Goal: Task Accomplishment & Management: Complete application form

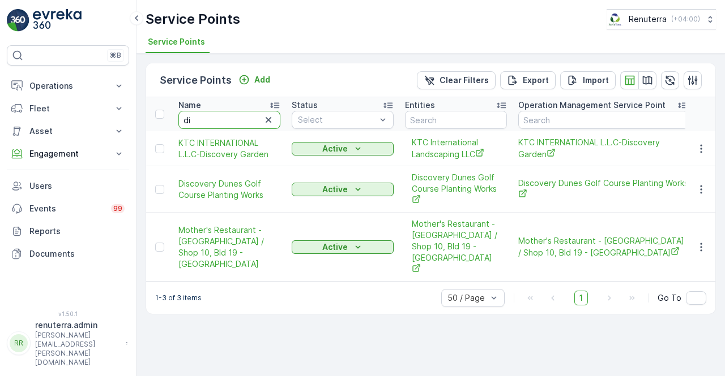
type input "d"
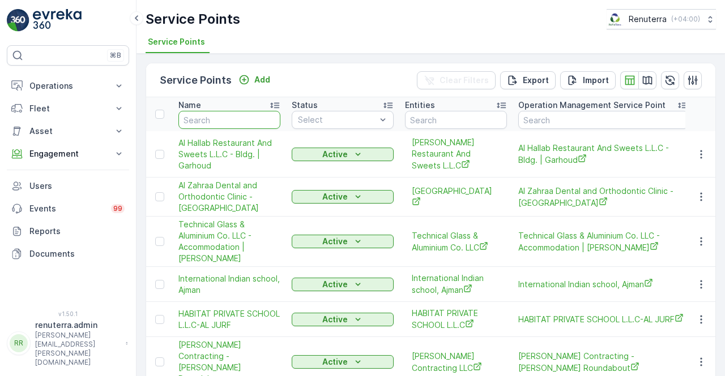
click at [212, 117] on input "text" at bounding box center [229, 120] width 102 height 18
type input "madar"
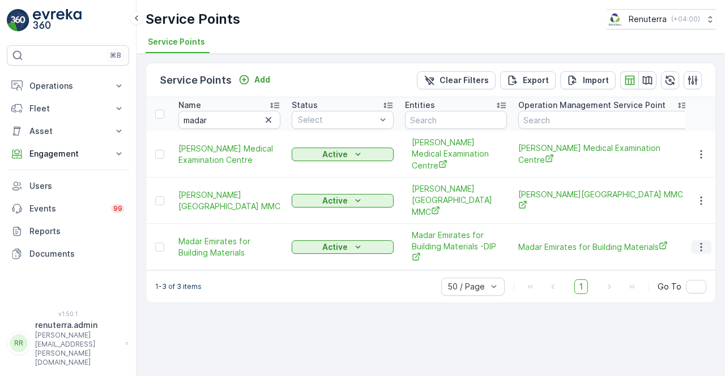
click at [693, 241] on button "button" at bounding box center [701, 248] width 20 height 14
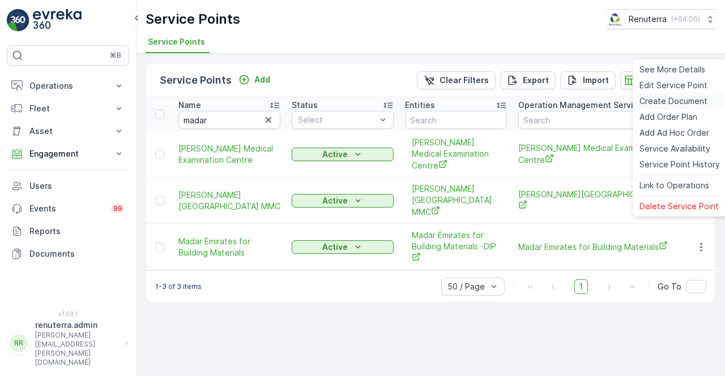
click at [653, 102] on span "Create Document" at bounding box center [673, 101] width 68 height 11
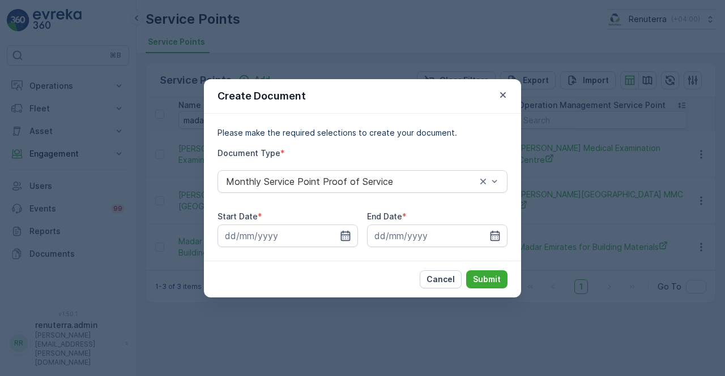
click at [348, 236] on icon "button" at bounding box center [346, 235] width 10 height 10
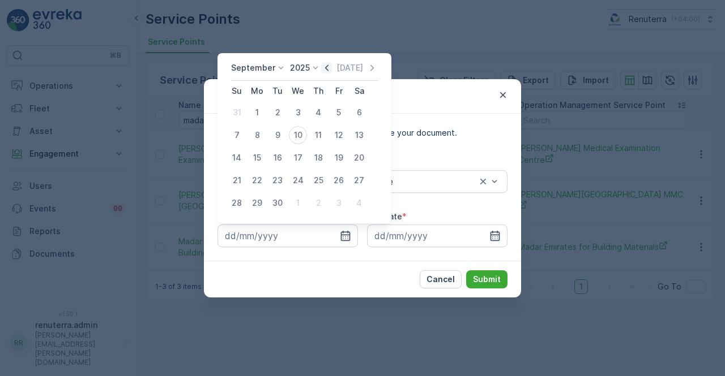
click at [323, 67] on icon "button" at bounding box center [326, 67] width 11 height 11
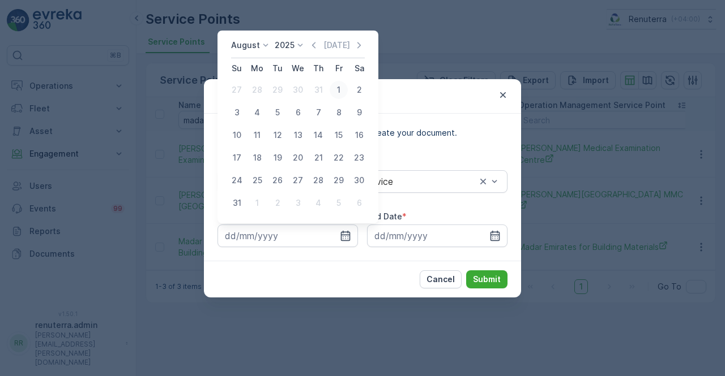
click at [333, 90] on div "1" at bounding box center [338, 90] width 18 height 18
type input "01.08.2025"
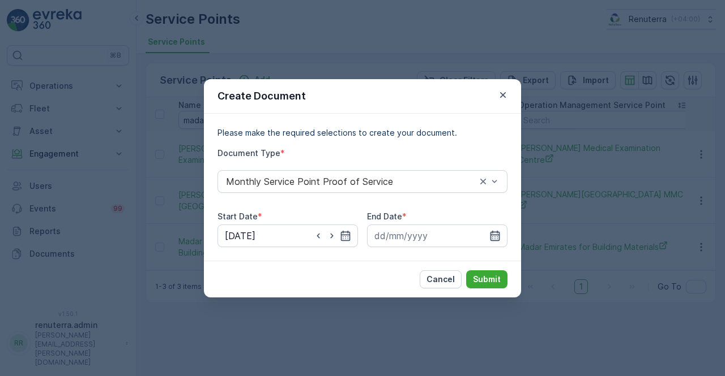
click at [494, 230] on div at bounding box center [437, 236] width 140 height 23
drag, startPoint x: 492, startPoint y: 239, endPoint x: 492, endPoint y: 228, distance: 11.9
click at [492, 237] on icon "button" at bounding box center [494, 235] width 11 height 11
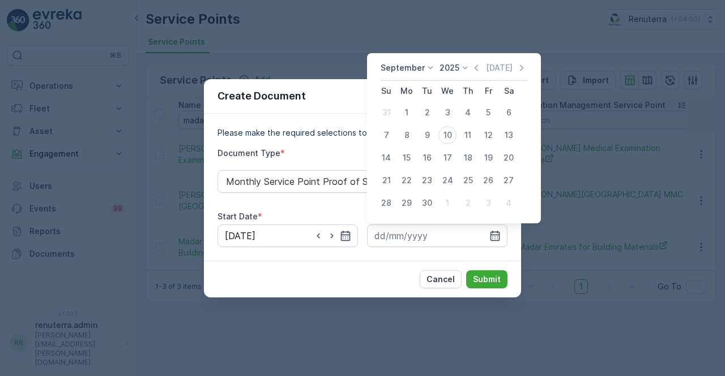
drag, startPoint x: 473, startPoint y: 69, endPoint x: 469, endPoint y: 75, distance: 7.4
click at [472, 69] on icon "button" at bounding box center [475, 67] width 11 height 11
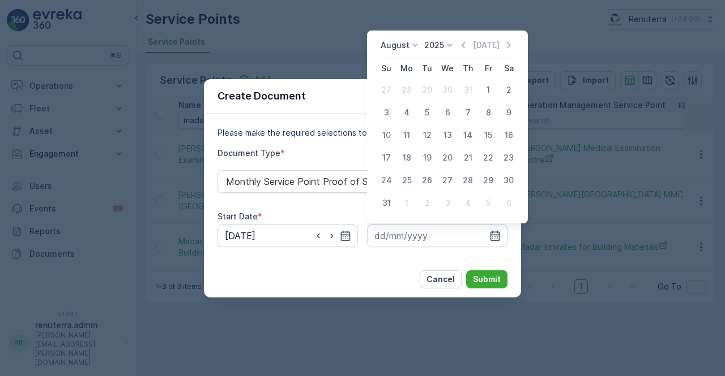
click at [389, 203] on div "31" at bounding box center [386, 203] width 18 height 18
type input "31.08.2025"
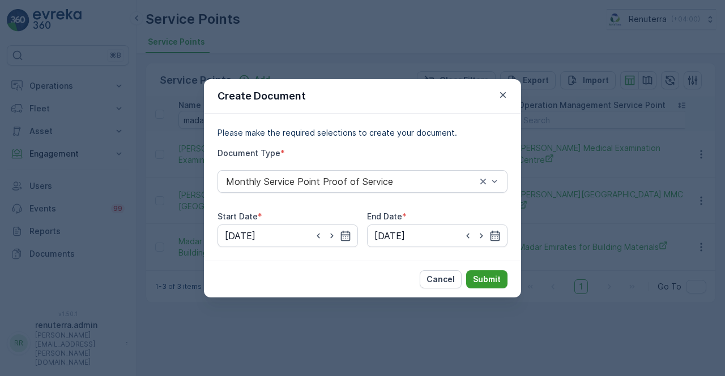
click at [487, 278] on p "Submit" at bounding box center [487, 279] width 28 height 11
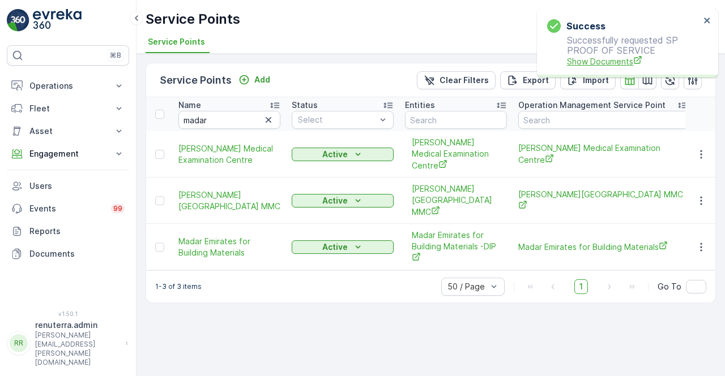
click at [601, 61] on span "Show Documents" at bounding box center [633, 61] width 133 height 12
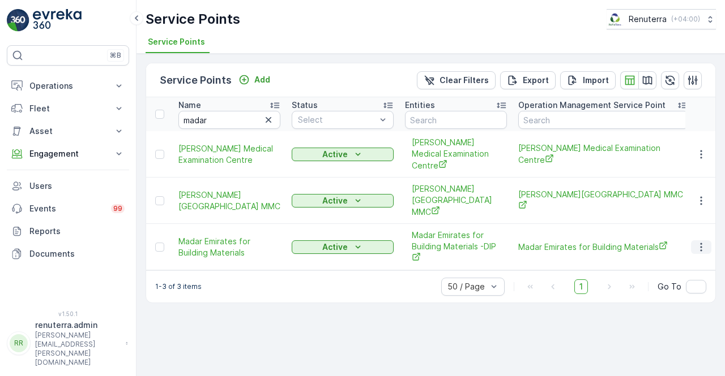
click at [700, 242] on icon "button" at bounding box center [700, 247] width 11 height 11
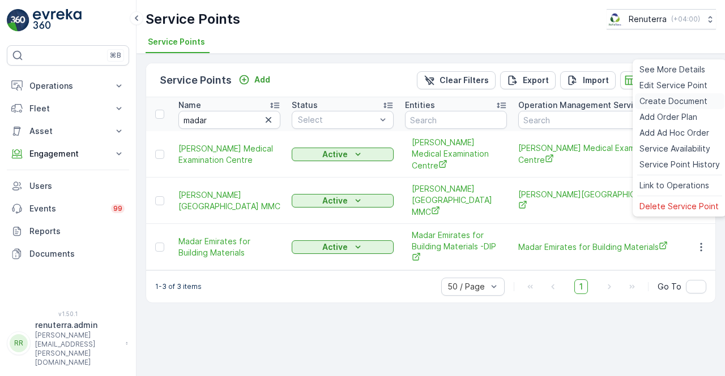
click at [658, 97] on span "Create Document" at bounding box center [673, 101] width 68 height 11
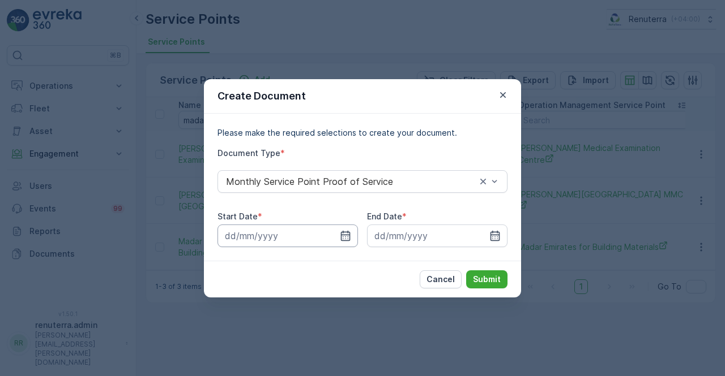
click at [355, 231] on input at bounding box center [287, 236] width 140 height 23
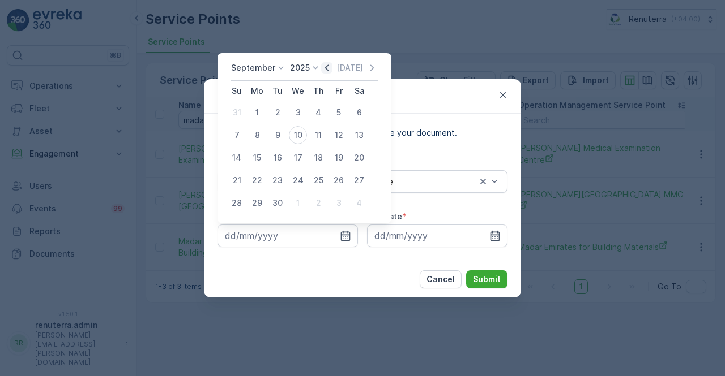
click at [323, 66] on icon "button" at bounding box center [326, 67] width 11 height 11
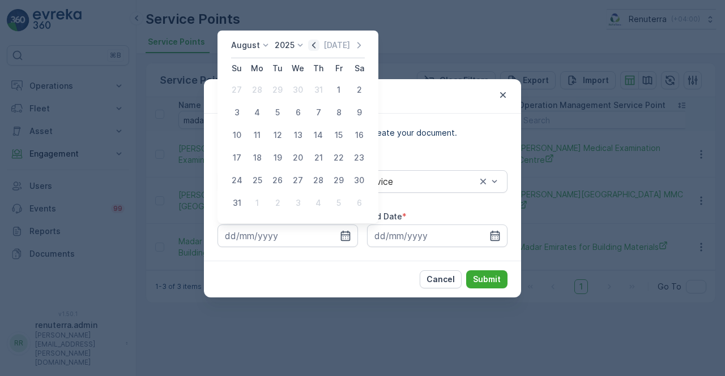
click at [319, 45] on icon "button" at bounding box center [313, 45] width 11 height 11
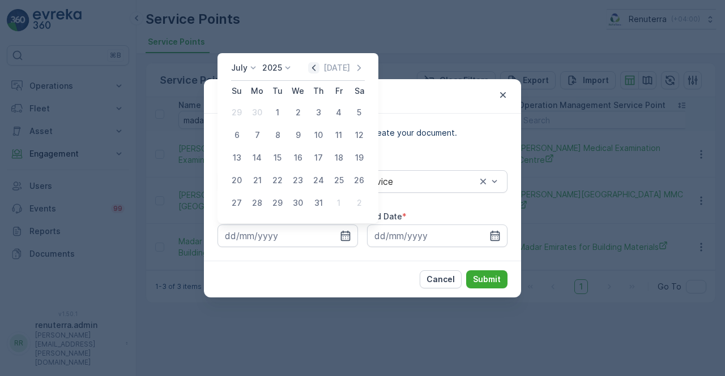
click at [319, 64] on icon "button" at bounding box center [313, 67] width 11 height 11
click at [232, 115] on div "1" at bounding box center [237, 113] width 18 height 18
type input "01.06.2025"
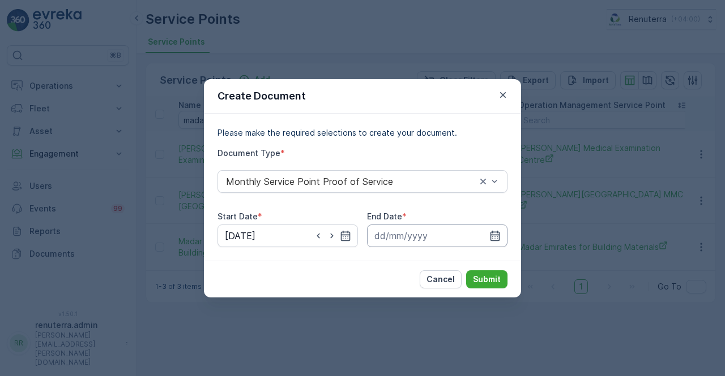
click at [497, 229] on input at bounding box center [437, 236] width 140 height 23
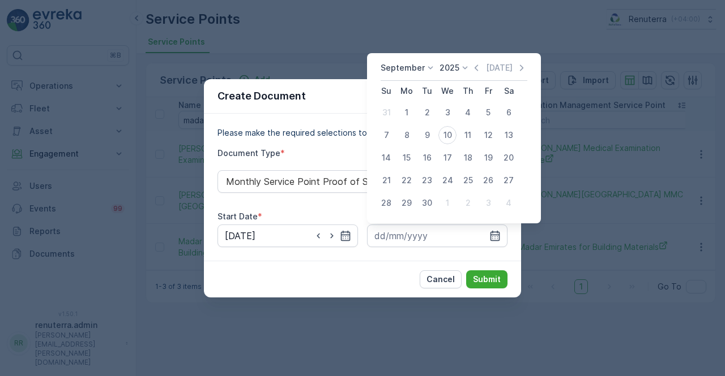
drag, startPoint x: 471, startPoint y: 67, endPoint x: 468, endPoint y: 72, distance: 6.9
click at [470, 67] on icon "button" at bounding box center [475, 67] width 11 height 11
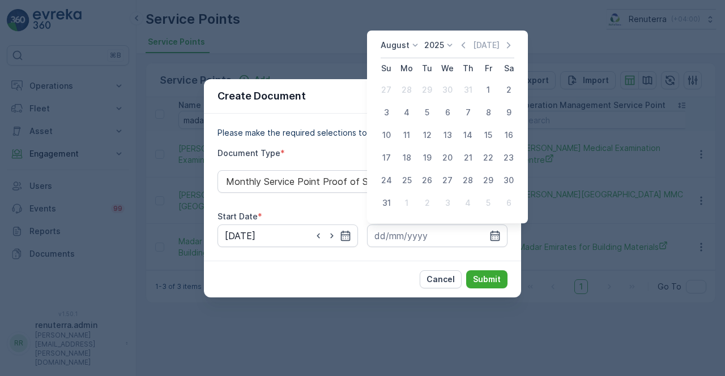
drag, startPoint x: 388, startPoint y: 201, endPoint x: 393, endPoint y: 208, distance: 8.9
click at [388, 201] on div "31" at bounding box center [386, 203] width 18 height 18
type input "31.08.2025"
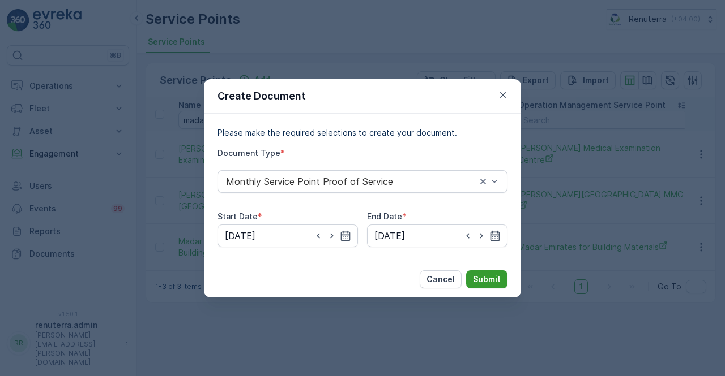
click at [494, 279] on p "Submit" at bounding box center [487, 279] width 28 height 11
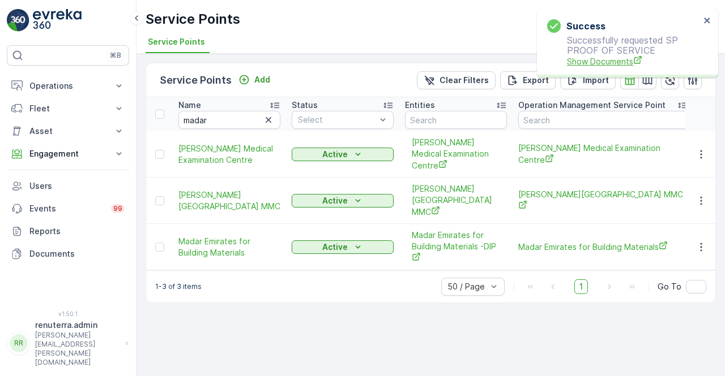
click at [581, 62] on span "Show Documents" at bounding box center [633, 61] width 133 height 12
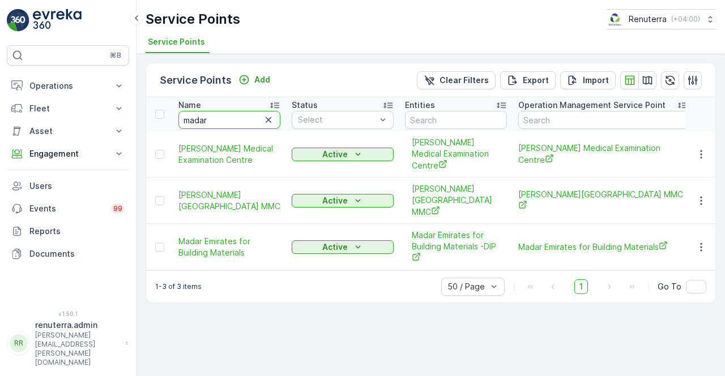
click at [216, 114] on input "madar" at bounding box center [229, 120] width 102 height 18
type input "m"
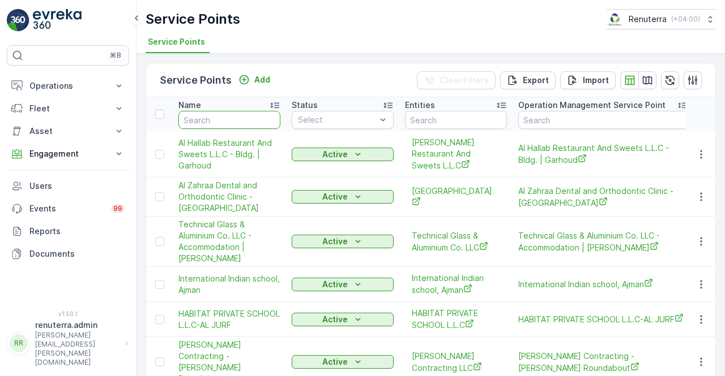
click at [216, 114] on input "text" at bounding box center [229, 120] width 102 height 18
type input "ob"
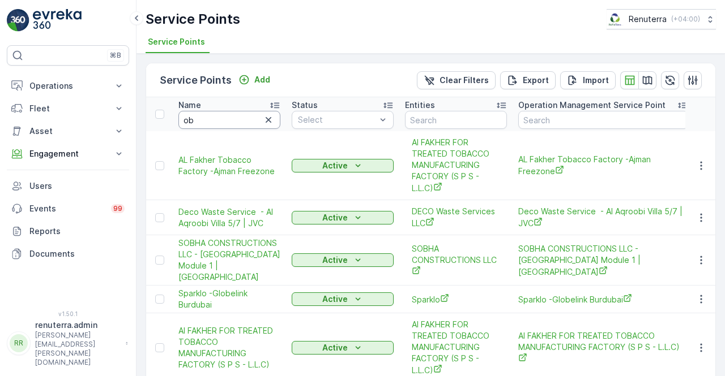
click at [215, 115] on input "ob" at bounding box center [229, 120] width 102 height 18
type input "obaid"
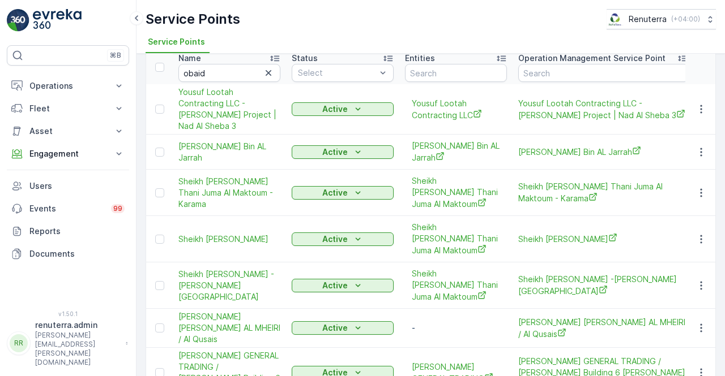
scroll to position [57, 0]
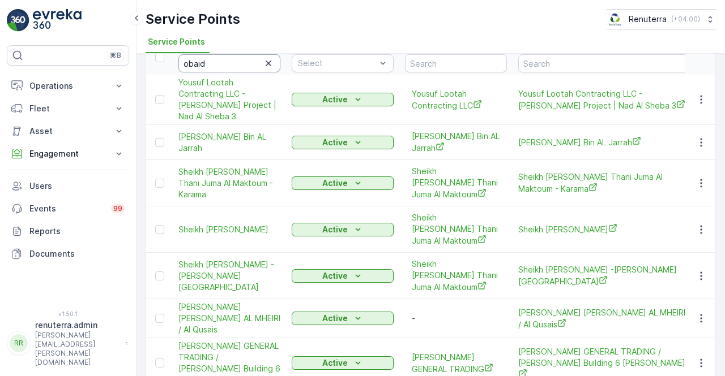
click at [228, 64] on input "obaid" at bounding box center [229, 63] width 102 height 18
type input "obaidullah"
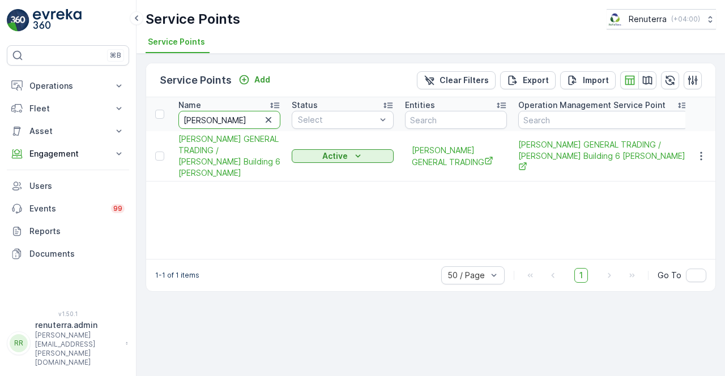
click at [237, 119] on input "obaidullah" at bounding box center [229, 120] width 102 height 18
type input "o"
type input "mohammed ibrahim"
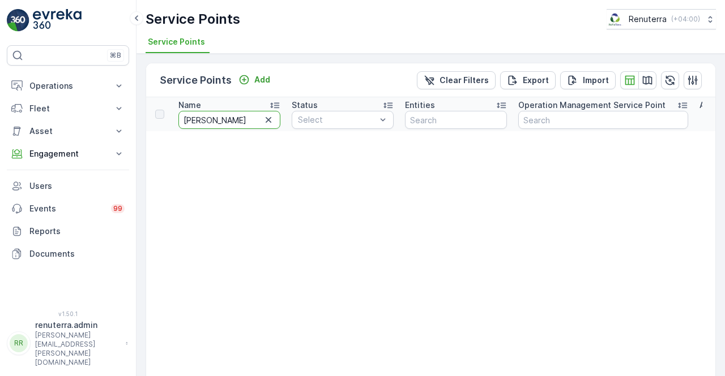
click at [256, 123] on input "mohammed ibrahim" at bounding box center [229, 120] width 102 height 18
click at [258, 115] on input "mohammed ibrahim" at bounding box center [229, 120] width 102 height 18
click at [257, 121] on input "mohammed ibrahim" at bounding box center [229, 120] width 102 height 18
click at [250, 119] on input "mohammed ibrahim" at bounding box center [229, 120] width 102 height 18
drag, startPoint x: 250, startPoint y: 119, endPoint x: 258, endPoint y: 119, distance: 7.9
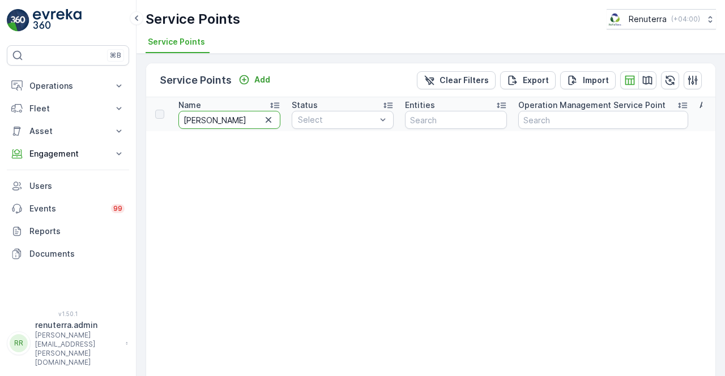
click at [254, 119] on input "mohammed ibrahim" at bounding box center [229, 120] width 102 height 18
click at [265, 115] on icon "button" at bounding box center [268, 119] width 11 height 11
click at [246, 116] on input "text" at bounding box center [229, 120] width 102 height 18
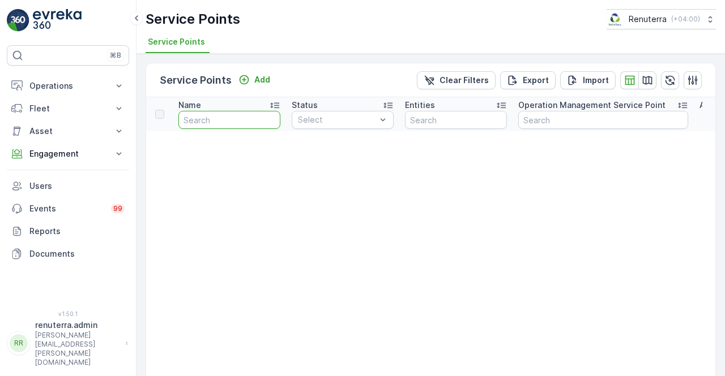
paste input "Mohammed Ibrahim Obaidullah General Trading LLC"
type input "Mohammed Ibrahim Obaidullah General Trading LLC"
click at [218, 123] on input "Mohammed Ibrahim Obaidullah General Trading LLC" at bounding box center [229, 120] width 102 height 18
type input "Mohammed Ibrahim Obaidullah"
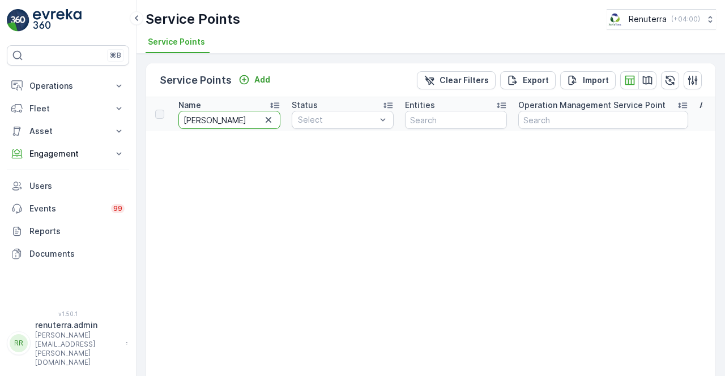
scroll to position [0, 45]
click at [231, 121] on input "Mohammed Ibrahim Obaidullah" at bounding box center [229, 120] width 102 height 18
click at [231, 119] on input "Mohammed Ibrahim Obaidullah" at bounding box center [229, 120] width 102 height 18
type input "Ibrahim Obaidullah"
click at [215, 121] on input "Ibrahim Obaidullah" at bounding box center [229, 120] width 102 height 18
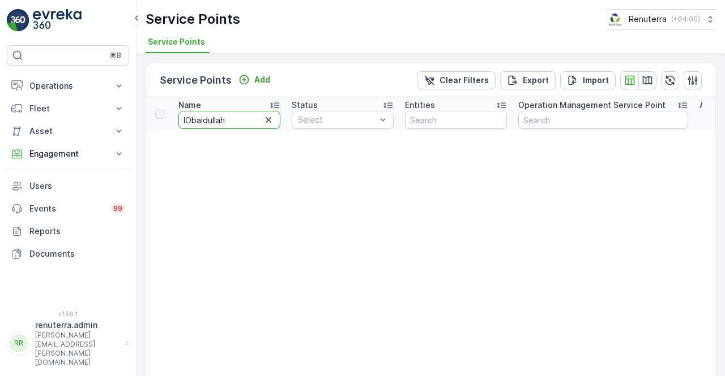
type input "Obaidullah"
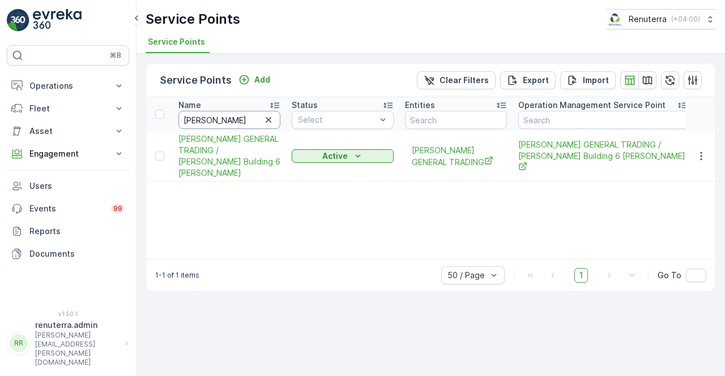
click at [241, 121] on input "Obaidullah" at bounding box center [229, 120] width 102 height 18
type input "Obaidullah deira"
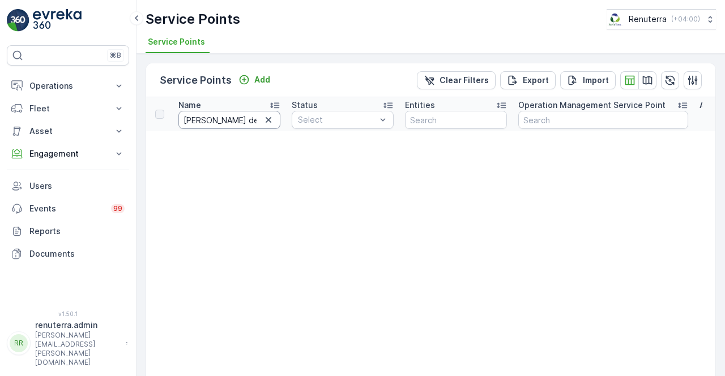
drag, startPoint x: 250, startPoint y: 118, endPoint x: 242, endPoint y: 122, distance: 8.9
click at [250, 118] on input "Obaidullah deira" at bounding box center [229, 120] width 102 height 18
type input "O"
type input "ibrahim"
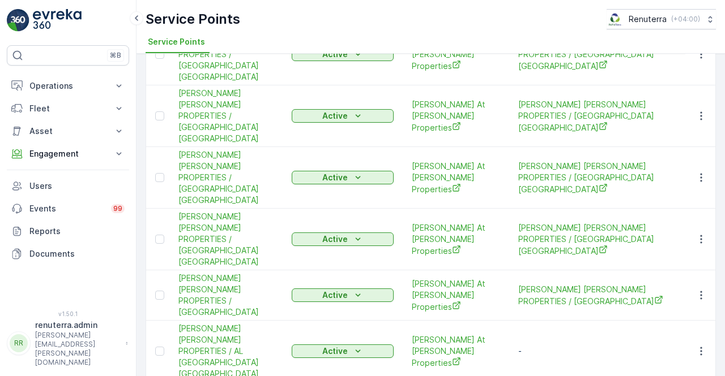
scroll to position [1108, 0]
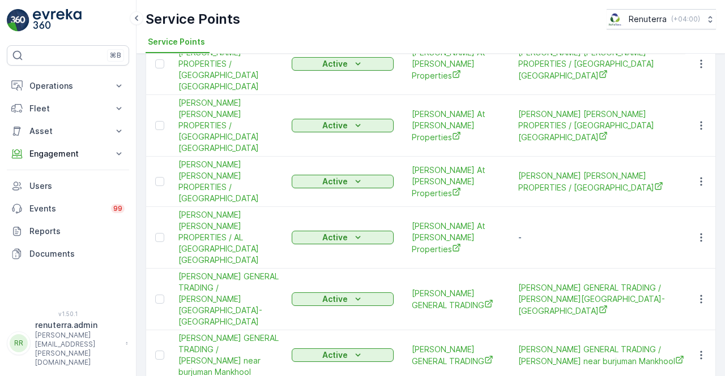
drag, startPoint x: 702, startPoint y: 311, endPoint x: 696, endPoint y: 311, distance: 6.2
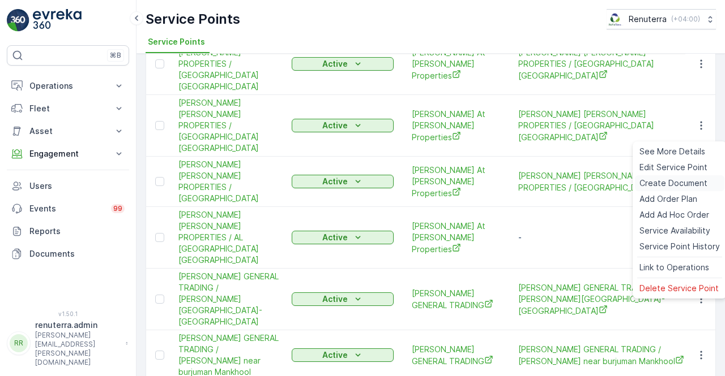
click at [666, 183] on span "Create Document" at bounding box center [673, 183] width 68 height 11
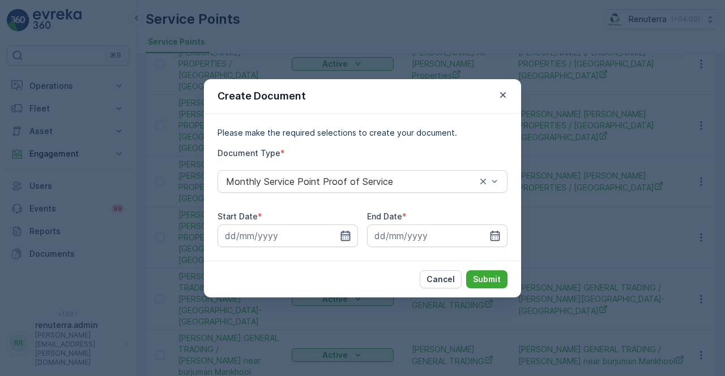
click at [344, 235] on icon "button" at bounding box center [345, 235] width 11 height 11
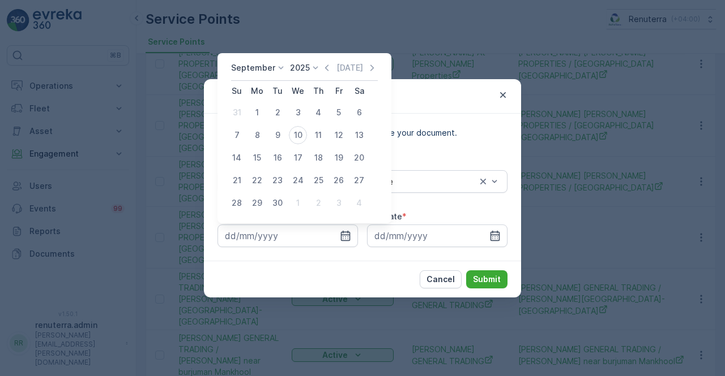
click at [333, 70] on div "Today" at bounding box center [349, 67] width 57 height 11
click at [325, 68] on icon "button" at bounding box center [326, 68] width 3 height 6
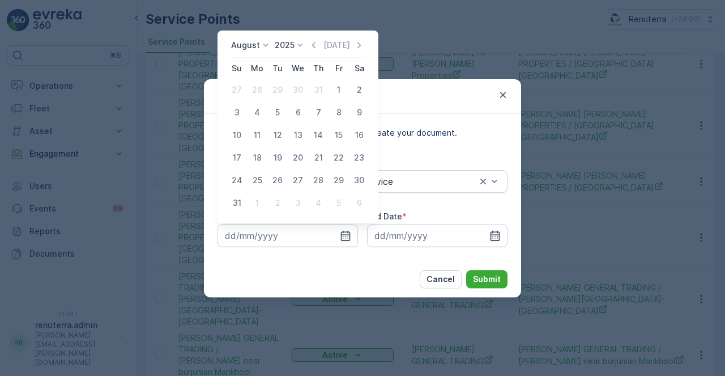
drag, startPoint x: 335, startPoint y: 84, endPoint x: 343, endPoint y: 115, distance: 32.1
click at [335, 85] on div "1" at bounding box center [338, 90] width 18 height 18
type input "01.08.2025"
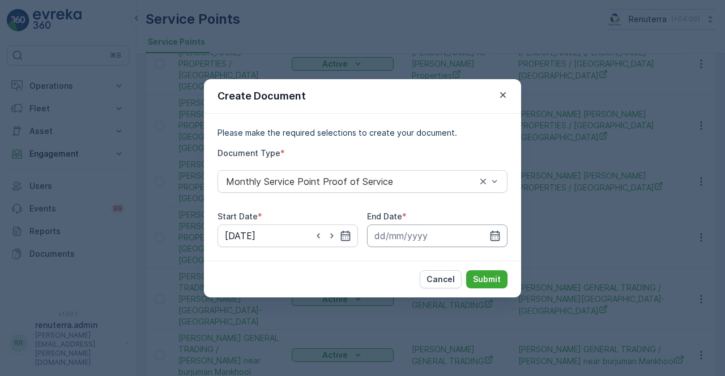
drag, startPoint x: 490, startPoint y: 237, endPoint x: 490, endPoint y: 226, distance: 10.8
click at [490, 235] on icon "button" at bounding box center [495, 235] width 10 height 10
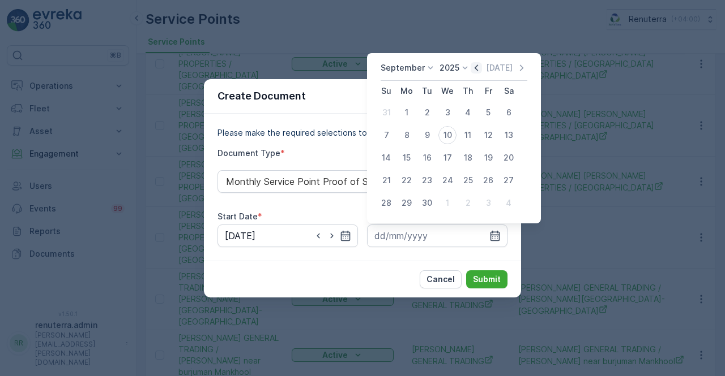
drag, startPoint x: 471, startPoint y: 67, endPoint x: 470, endPoint y: 75, distance: 8.0
click at [471, 67] on icon "button" at bounding box center [475, 67] width 11 height 11
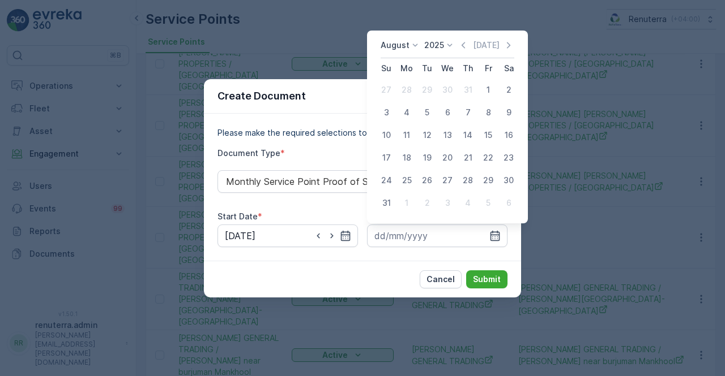
click at [389, 202] on div "31" at bounding box center [386, 203] width 18 height 18
type input "31.08.2025"
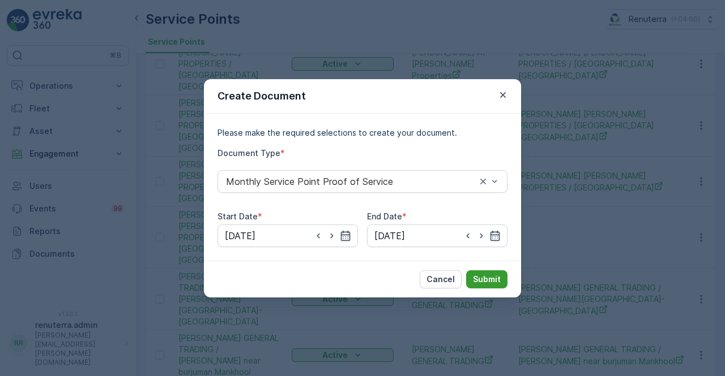
click at [488, 278] on p "Submit" at bounding box center [487, 279] width 28 height 11
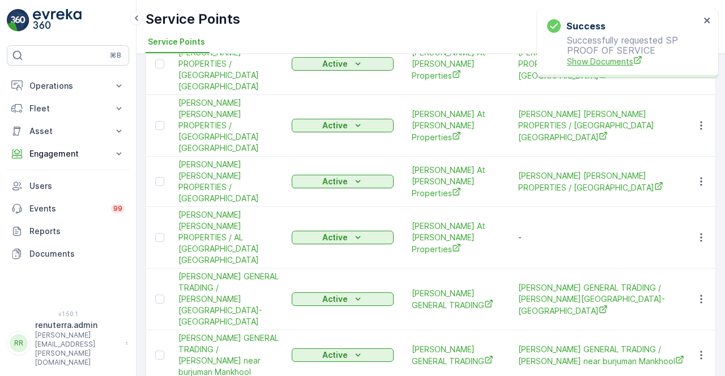
click at [609, 61] on span "Show Documents" at bounding box center [633, 61] width 133 height 12
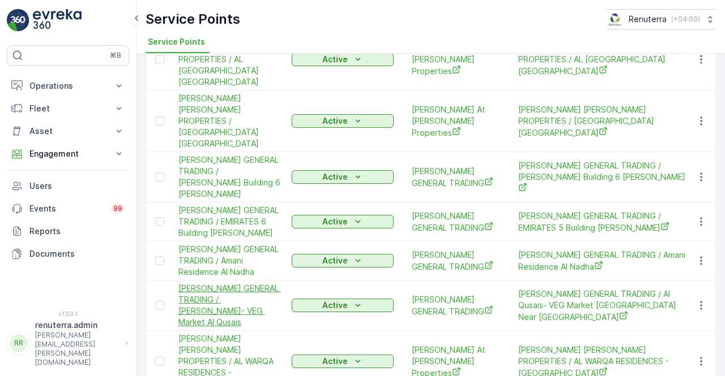
scroll to position [486, 0]
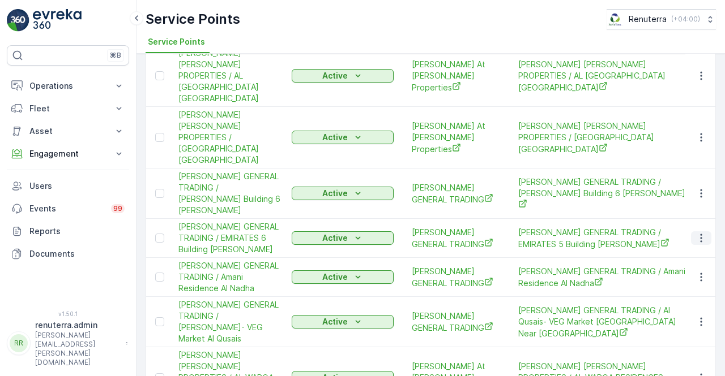
click at [696, 233] on icon "button" at bounding box center [700, 238] width 11 height 11
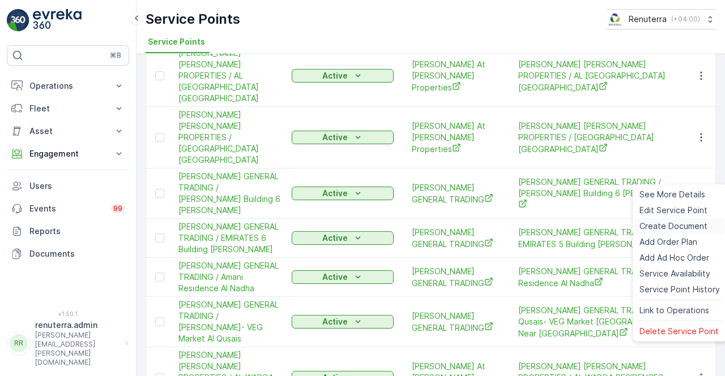
click at [650, 224] on span "Create Document" at bounding box center [673, 226] width 68 height 11
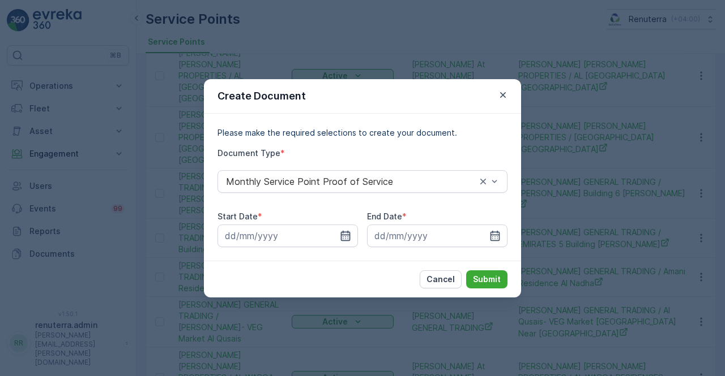
click at [341, 233] on div at bounding box center [287, 236] width 140 height 23
click at [345, 237] on icon "button" at bounding box center [345, 235] width 11 height 11
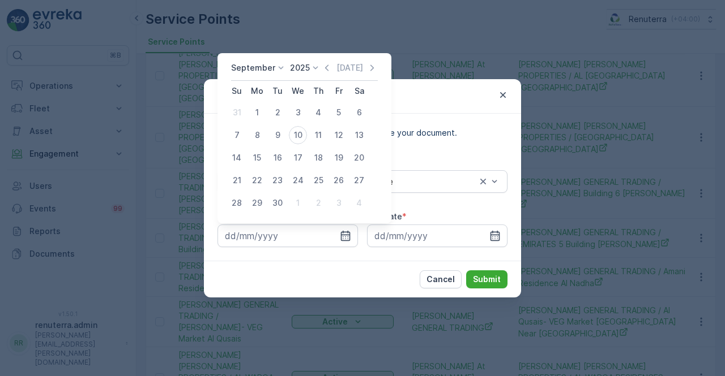
click at [321, 65] on icon "button" at bounding box center [326, 67] width 11 height 11
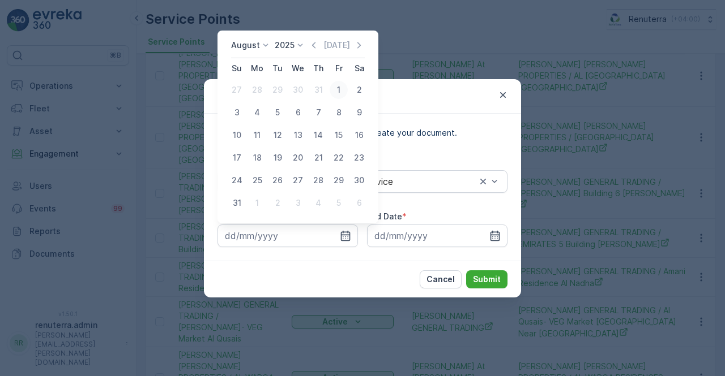
click at [336, 89] on div "1" at bounding box center [338, 90] width 18 height 18
type input "01.08.2025"
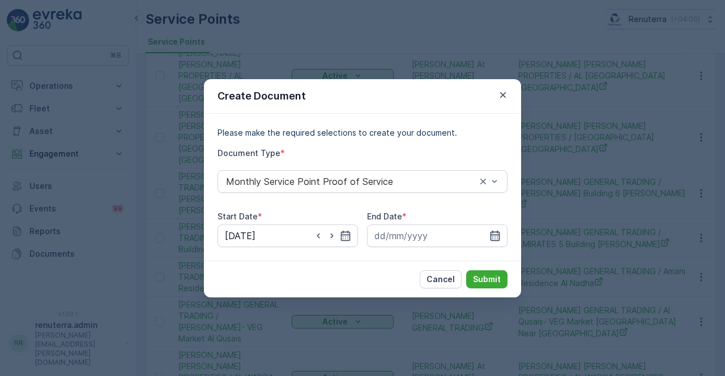
click at [495, 235] on icon "button" at bounding box center [494, 235] width 11 height 11
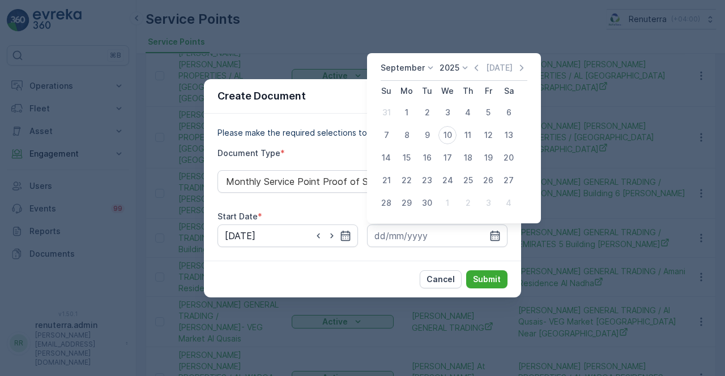
drag, startPoint x: 473, startPoint y: 67, endPoint x: 469, endPoint y: 78, distance: 11.7
click at [474, 67] on icon "button" at bounding box center [475, 68] width 3 height 6
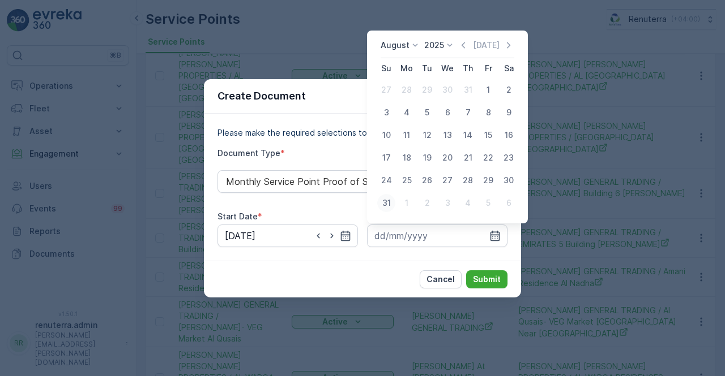
click at [386, 204] on div "31" at bounding box center [386, 203] width 18 height 18
type input "31.08.2025"
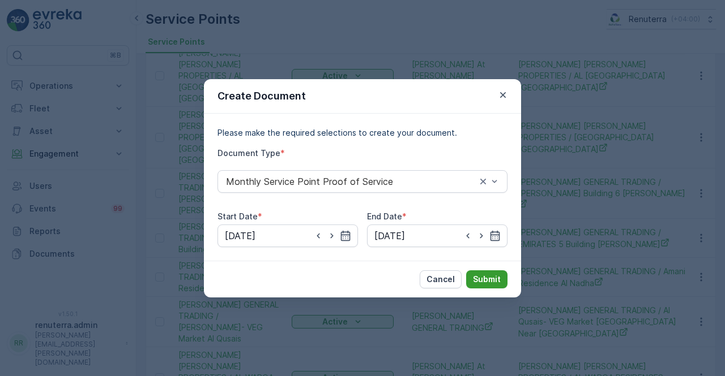
click at [482, 276] on p "Submit" at bounding box center [487, 279] width 28 height 11
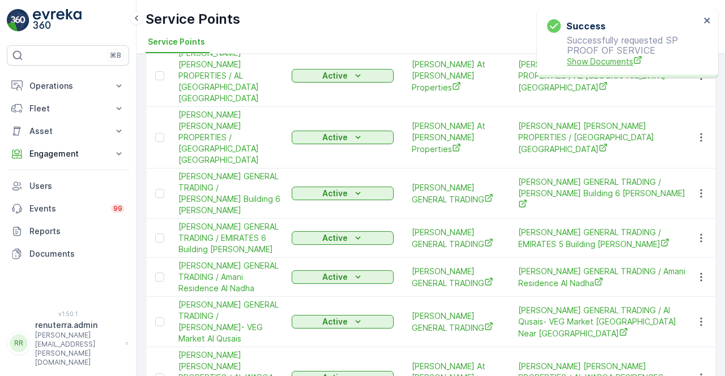
click at [615, 58] on span "Show Documents" at bounding box center [633, 61] width 133 height 12
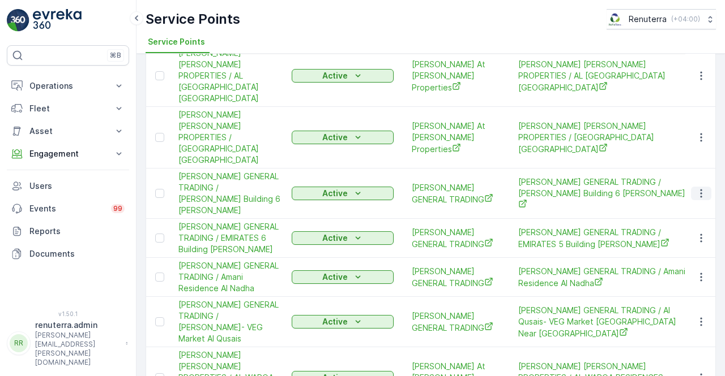
click at [701, 188] on icon "button" at bounding box center [700, 193] width 11 height 11
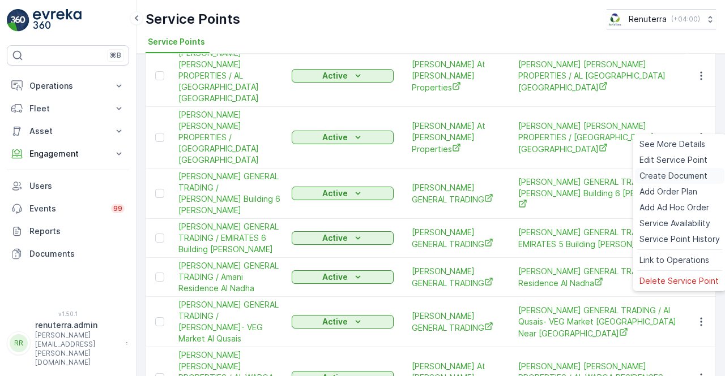
click at [670, 179] on span "Create Document" at bounding box center [673, 175] width 68 height 11
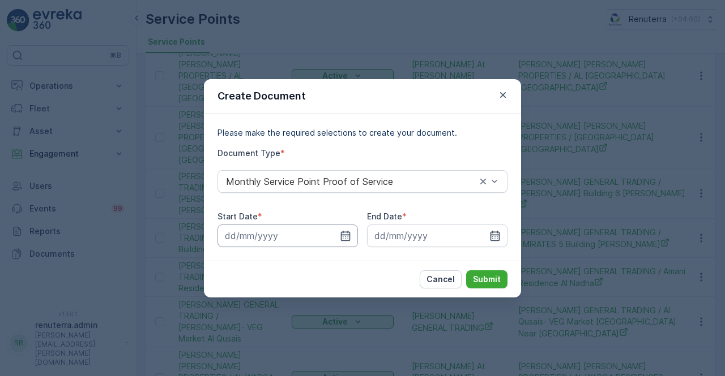
click at [338, 240] on input at bounding box center [287, 236] width 140 height 23
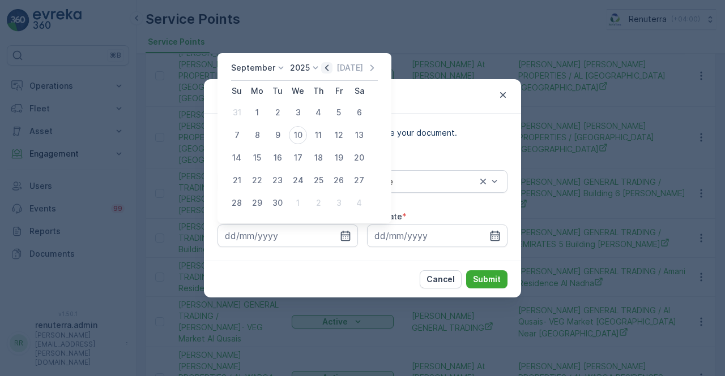
click at [327, 71] on icon "button" at bounding box center [326, 67] width 11 height 11
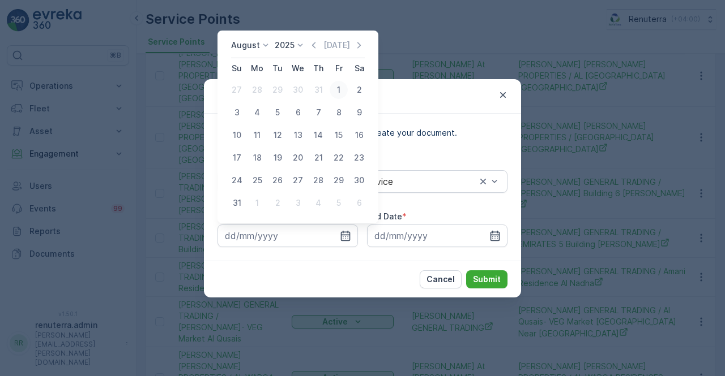
click at [341, 91] on div "1" at bounding box center [338, 90] width 18 height 18
type input "01.08.2025"
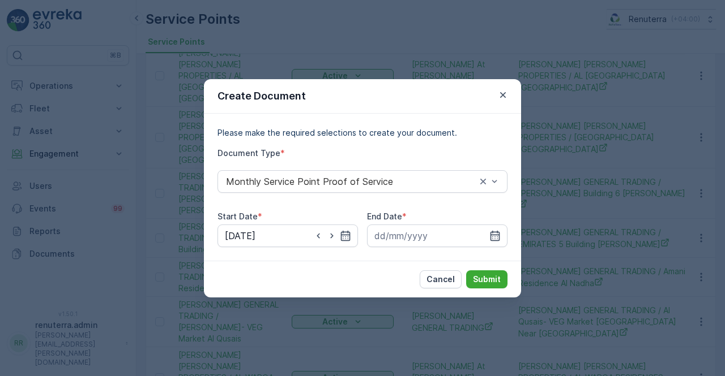
drag, startPoint x: 498, startPoint y: 238, endPoint x: 496, endPoint y: 224, distance: 14.9
click at [498, 236] on icon "button" at bounding box center [494, 235] width 11 height 11
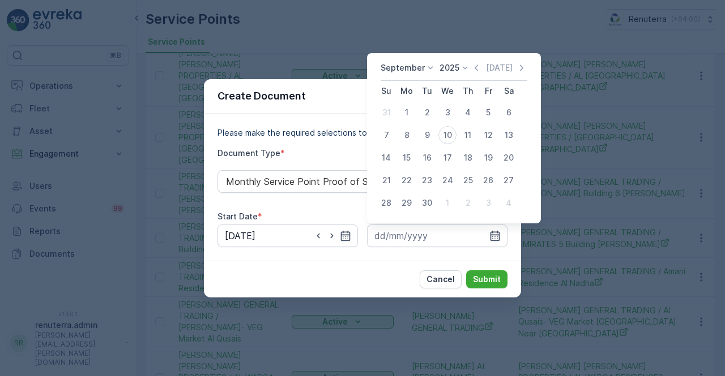
drag, startPoint x: 474, startPoint y: 67, endPoint x: 468, endPoint y: 72, distance: 7.2
click at [473, 67] on icon "button" at bounding box center [475, 67] width 11 height 11
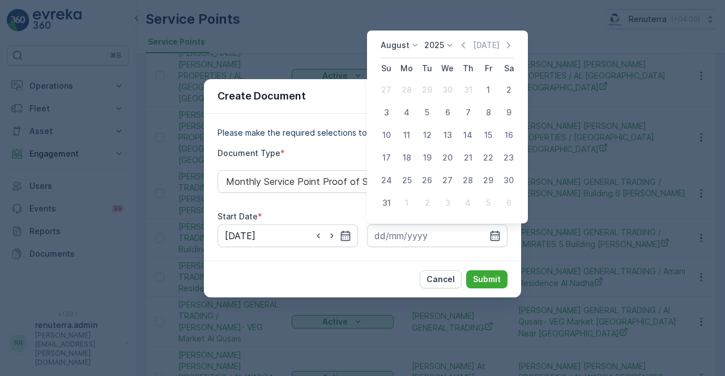
drag, startPoint x: 385, startPoint y: 200, endPoint x: 432, endPoint y: 257, distance: 74.4
click at [387, 202] on div "31" at bounding box center [386, 203] width 18 height 18
type input "31.08.2025"
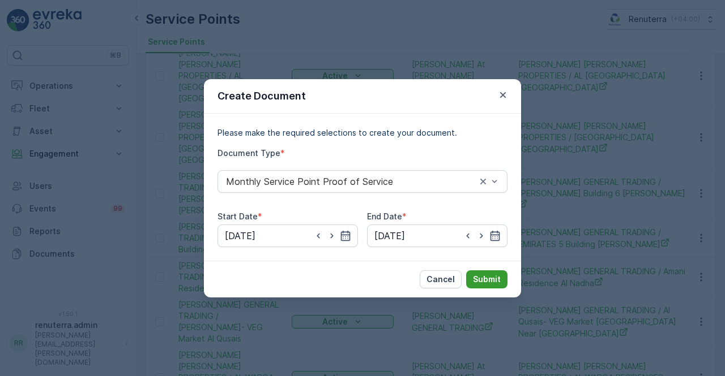
click at [488, 280] on p "Submit" at bounding box center [487, 279] width 28 height 11
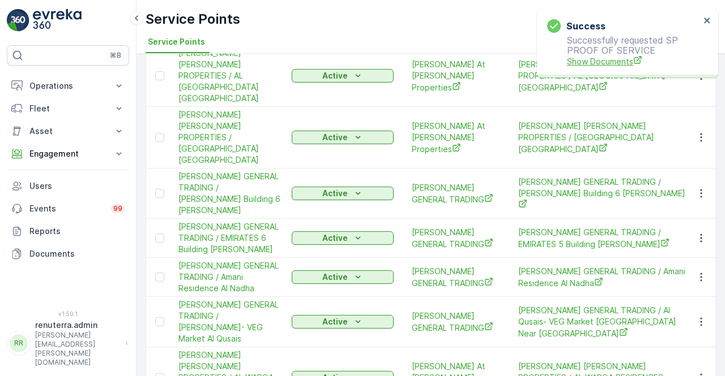
click at [593, 63] on span "Show Documents" at bounding box center [633, 61] width 133 height 12
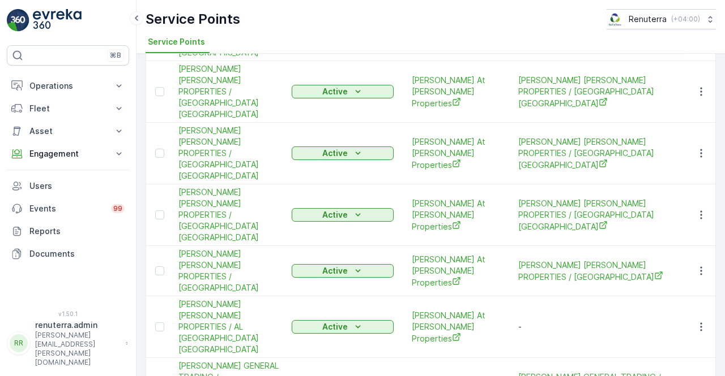
scroll to position [1108, 0]
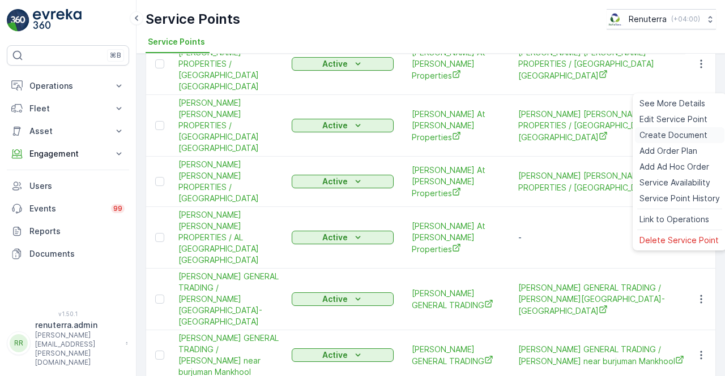
click at [658, 133] on span "Create Document" at bounding box center [673, 135] width 68 height 11
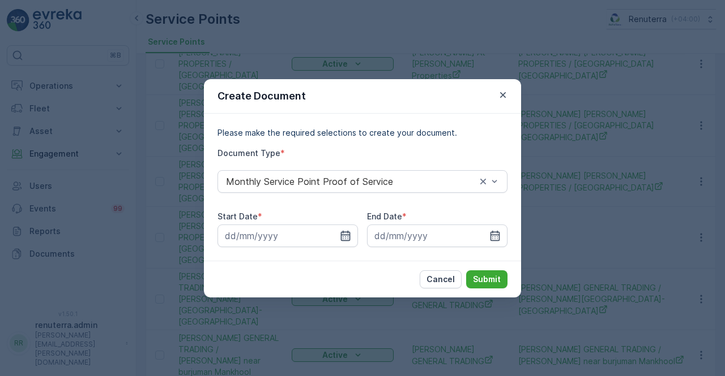
click at [344, 235] on icon "button" at bounding box center [345, 235] width 11 height 11
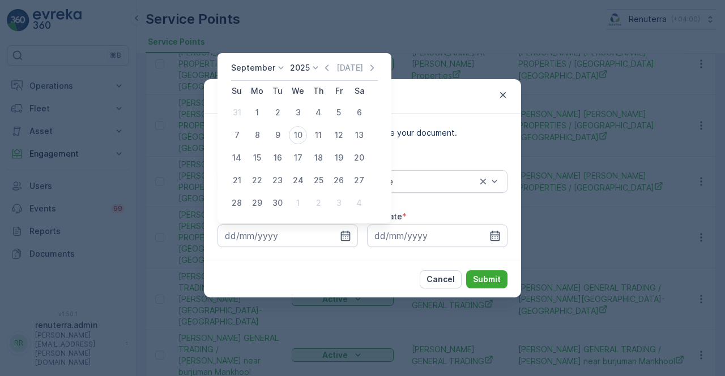
drag, startPoint x: 328, startPoint y: 68, endPoint x: 325, endPoint y: 74, distance: 5.8
click at [327, 68] on icon "button" at bounding box center [326, 67] width 11 height 11
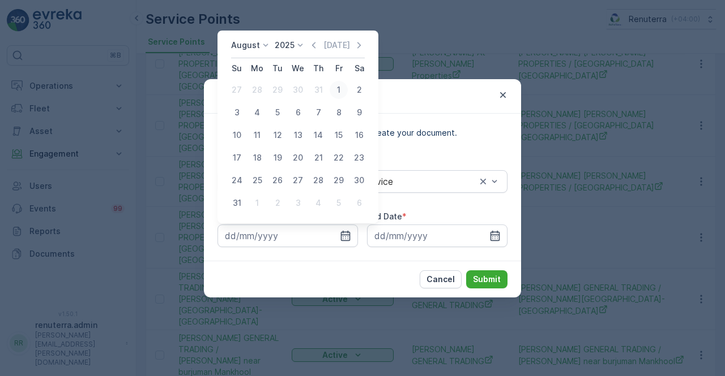
click at [337, 94] on div "1" at bounding box center [338, 90] width 18 height 18
type input "01.08.2025"
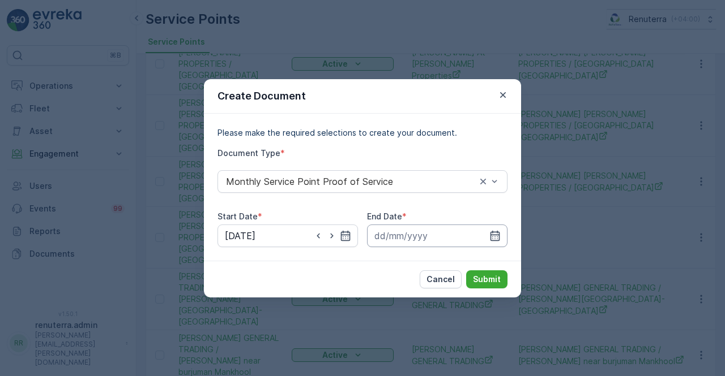
drag, startPoint x: 496, startPoint y: 235, endPoint x: 492, endPoint y: 224, distance: 11.8
click at [495, 234] on icon "button" at bounding box center [494, 235] width 11 height 11
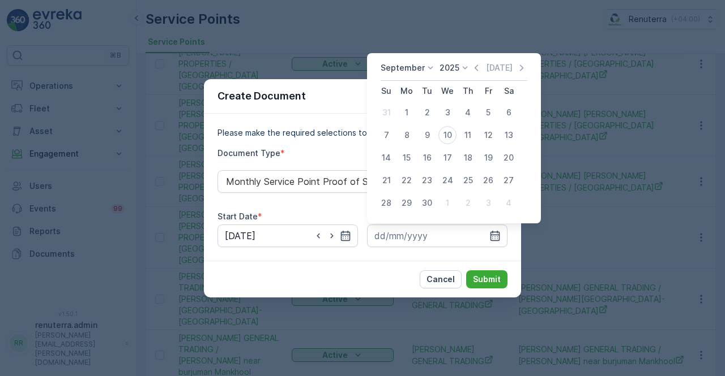
drag, startPoint x: 475, startPoint y: 67, endPoint x: 468, endPoint y: 78, distance: 13.5
click at [475, 67] on icon "button" at bounding box center [475, 67] width 11 height 11
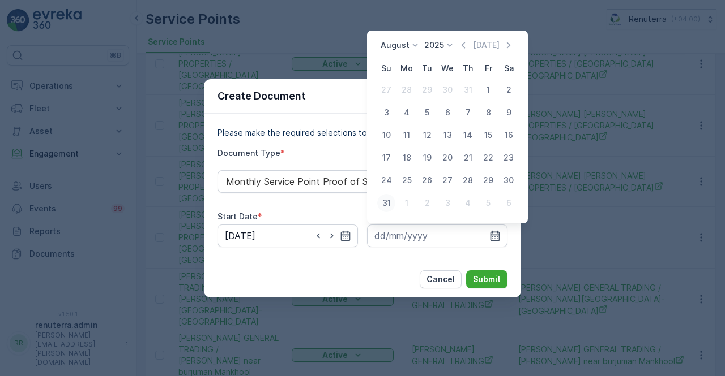
click at [389, 202] on div "31" at bounding box center [386, 203] width 18 height 18
type input "31.08.2025"
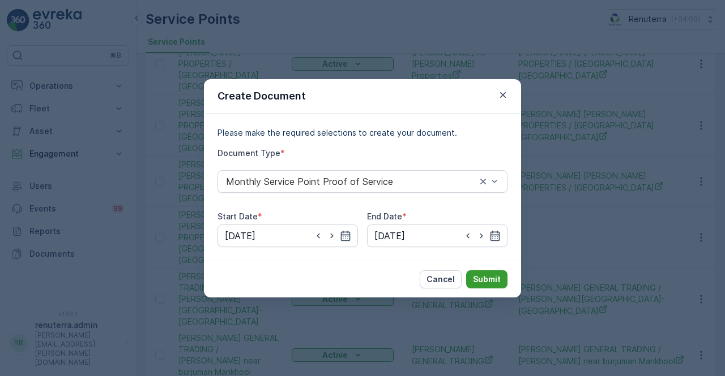
click at [497, 278] on p "Submit" at bounding box center [487, 279] width 28 height 11
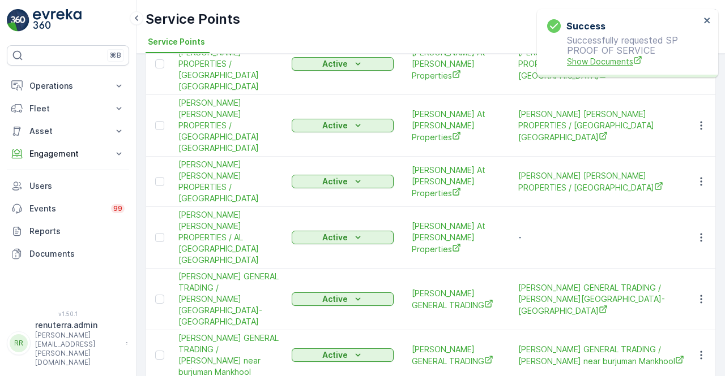
click at [588, 62] on span "Show Documents" at bounding box center [633, 61] width 133 height 12
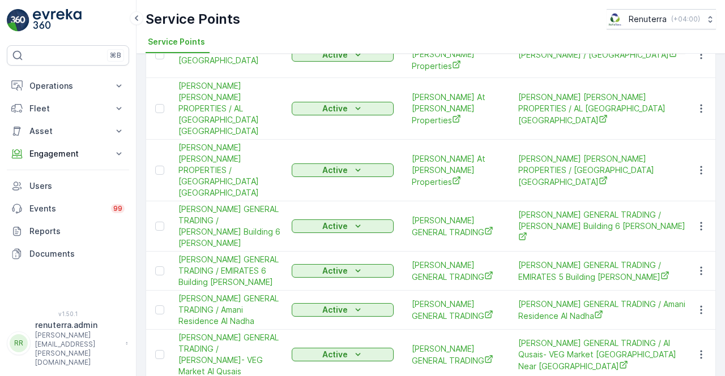
scroll to position [509, 0]
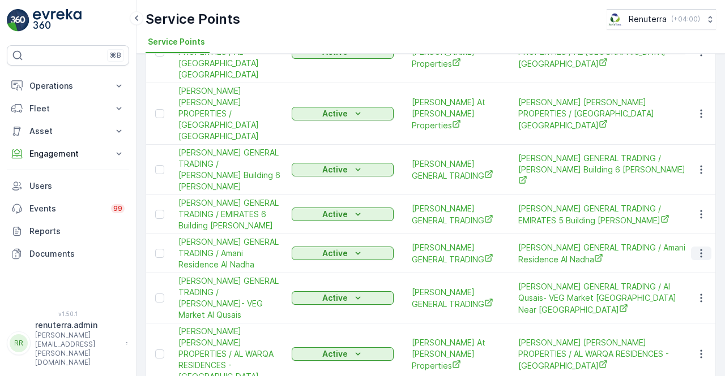
click at [695, 248] on icon "button" at bounding box center [700, 253] width 11 height 11
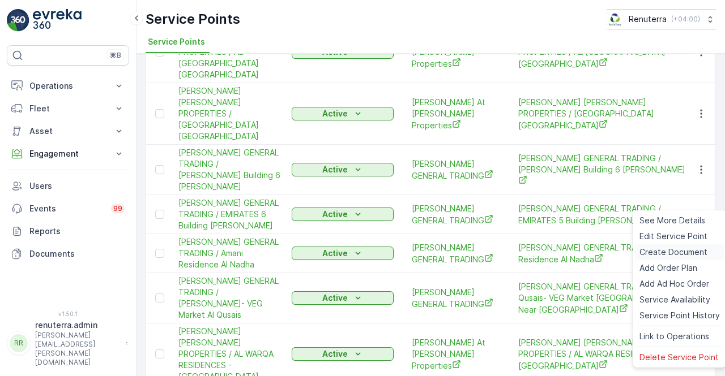
click at [655, 251] on span "Create Document" at bounding box center [673, 252] width 68 height 11
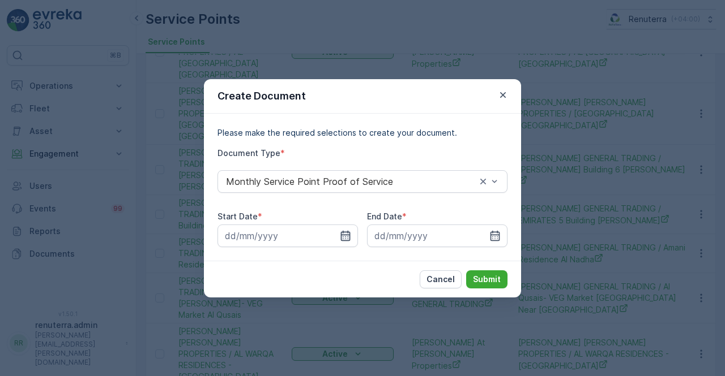
click at [344, 240] on icon "button" at bounding box center [346, 235] width 10 height 10
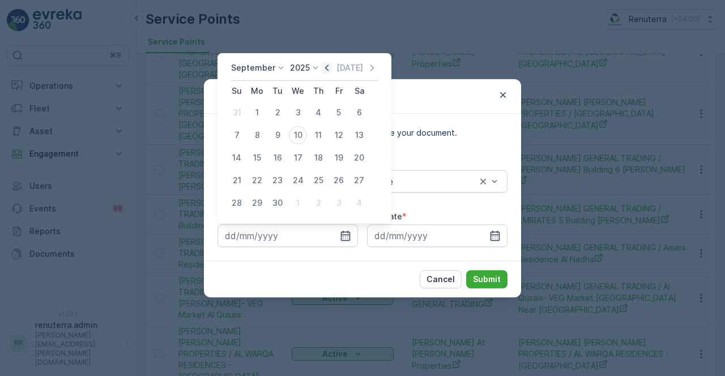
click at [322, 67] on icon "button" at bounding box center [326, 67] width 11 height 11
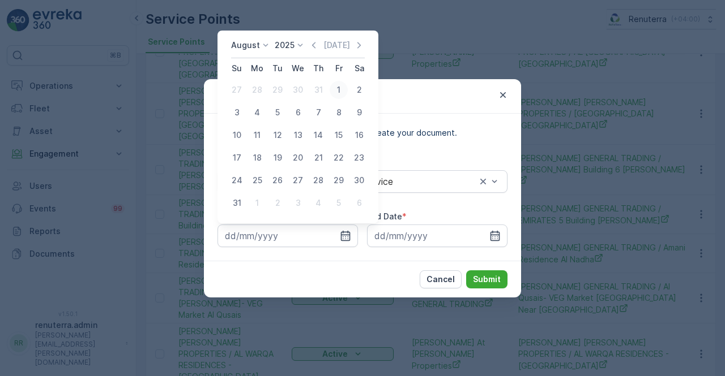
click at [337, 95] on div "1" at bounding box center [338, 90] width 18 height 18
type input "01.08.2025"
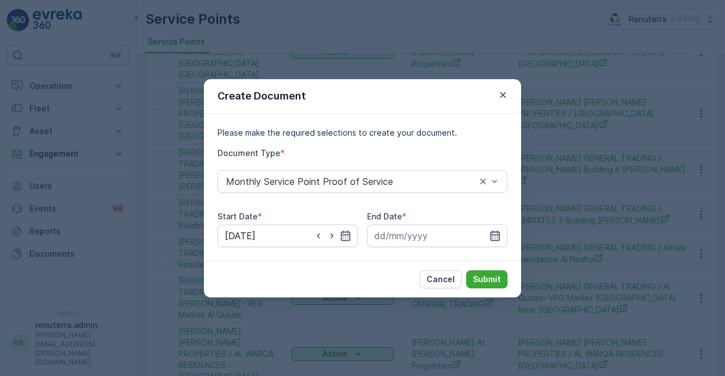
click at [492, 237] on icon "button" at bounding box center [494, 235] width 11 height 11
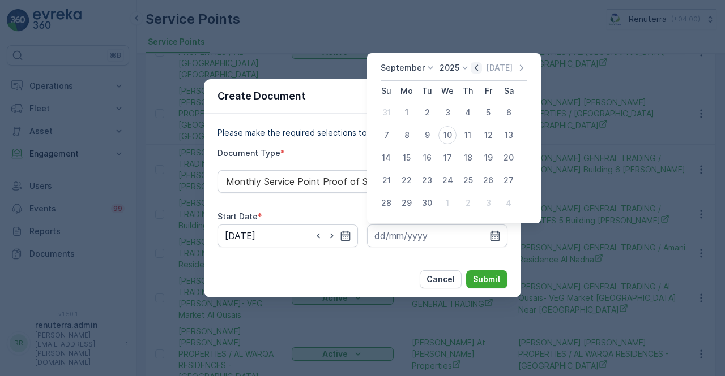
click at [470, 65] on icon "button" at bounding box center [475, 67] width 11 height 11
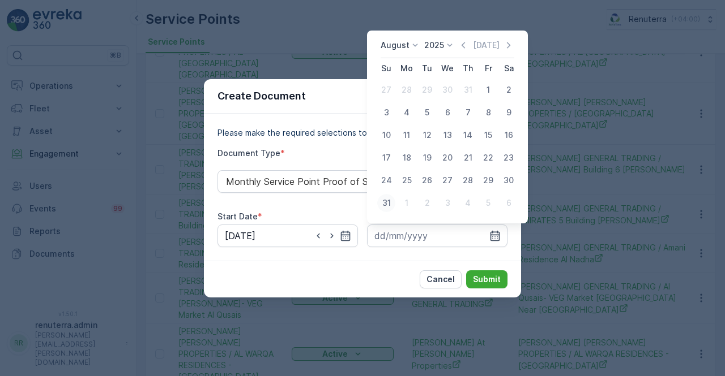
click at [386, 204] on div "31" at bounding box center [386, 203] width 18 height 18
type input "31.08.2025"
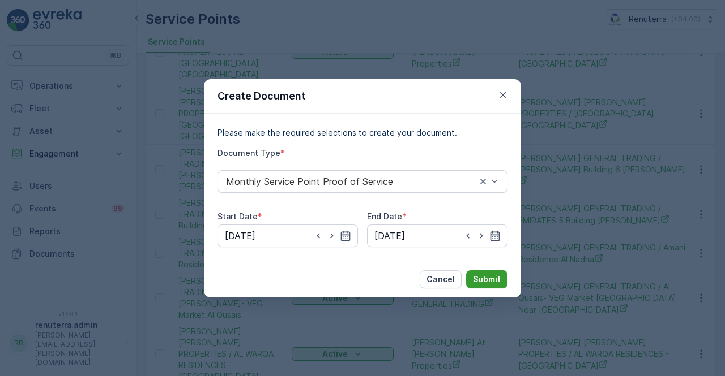
click at [489, 281] on p "Submit" at bounding box center [487, 279] width 28 height 11
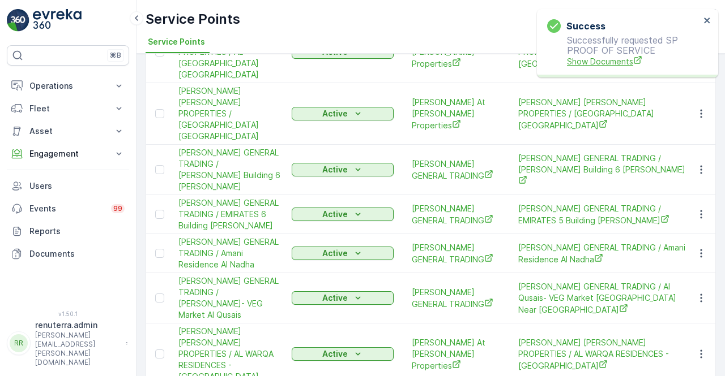
click at [610, 62] on span "Show Documents" at bounding box center [633, 61] width 133 height 12
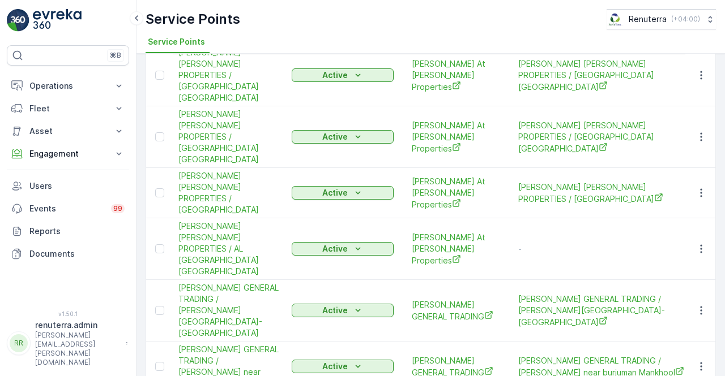
scroll to position [1108, 0]
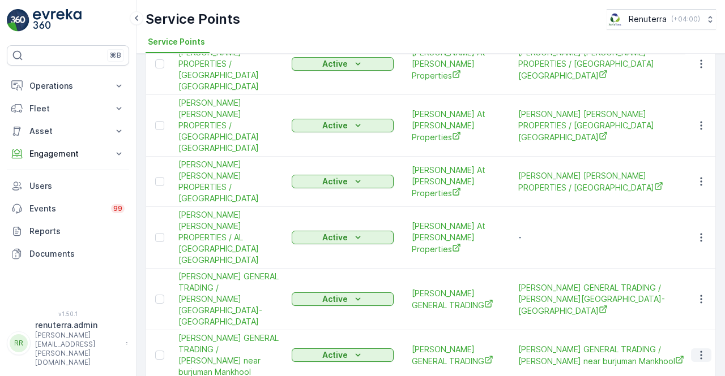
click at [700, 351] on icon "button" at bounding box center [701, 355] width 2 height 8
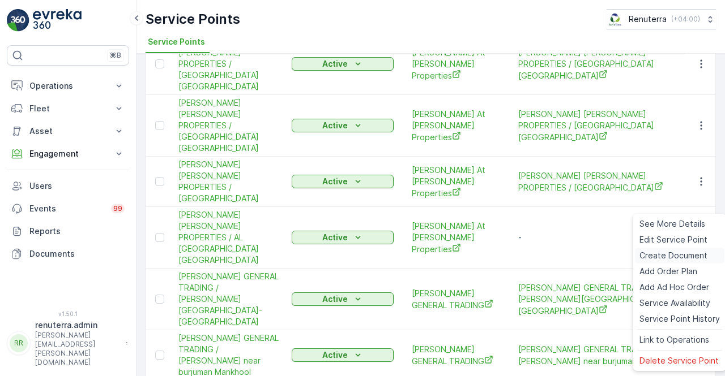
click at [670, 254] on span "Create Document" at bounding box center [673, 255] width 68 height 11
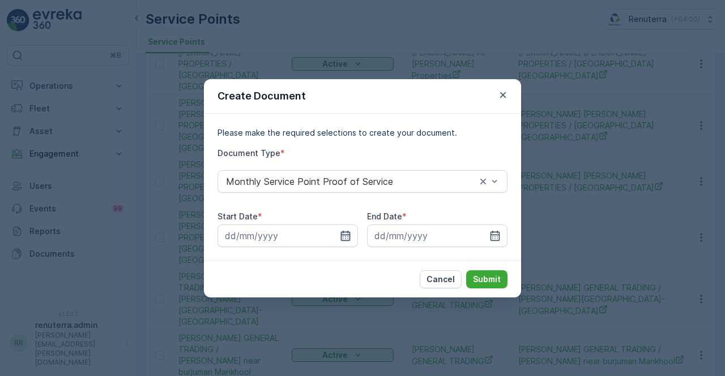
click at [341, 239] on icon "button" at bounding box center [346, 235] width 10 height 10
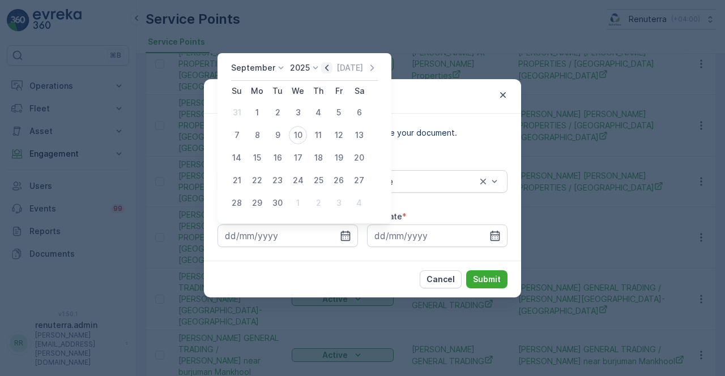
click at [324, 71] on icon "button" at bounding box center [326, 67] width 11 height 11
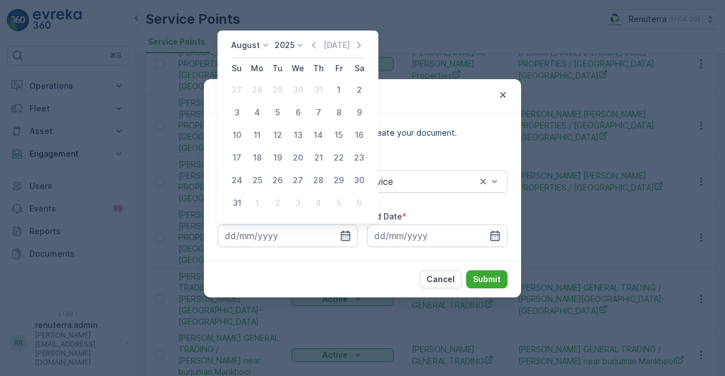
click at [338, 91] on div "1" at bounding box center [338, 90] width 18 height 18
type input "01.08.2025"
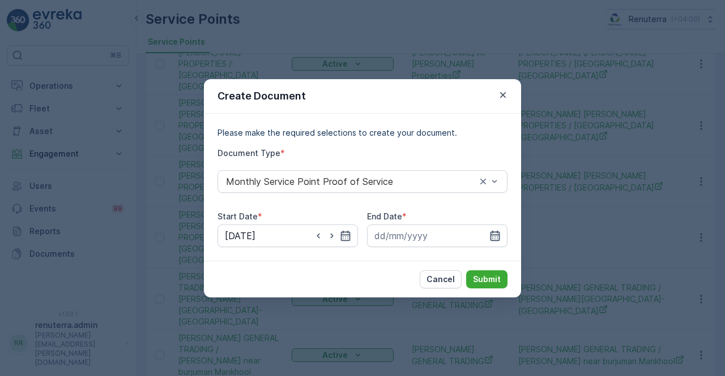
click at [494, 233] on icon "button" at bounding box center [494, 235] width 11 height 11
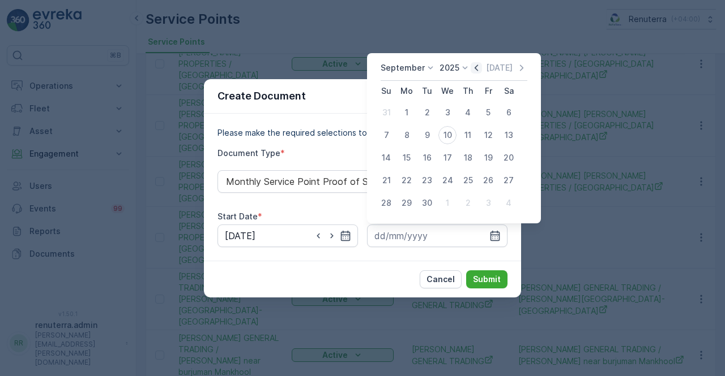
click at [474, 64] on icon "button" at bounding box center [475, 67] width 11 height 11
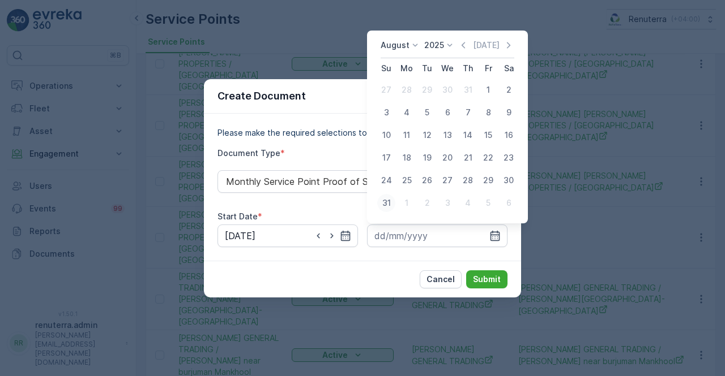
click at [387, 202] on div "31" at bounding box center [386, 203] width 18 height 18
type input "31.08.2025"
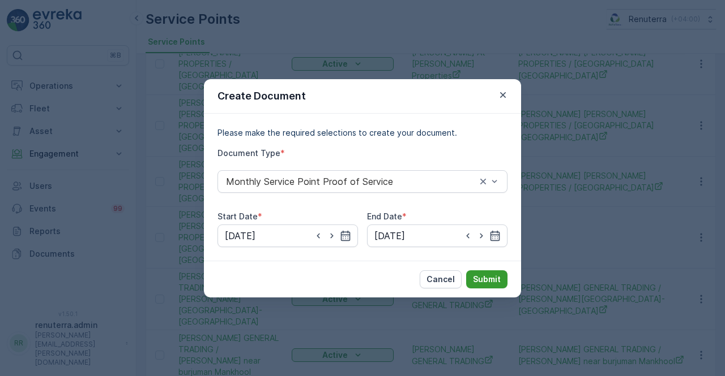
click at [494, 279] on p "Submit" at bounding box center [487, 279] width 28 height 11
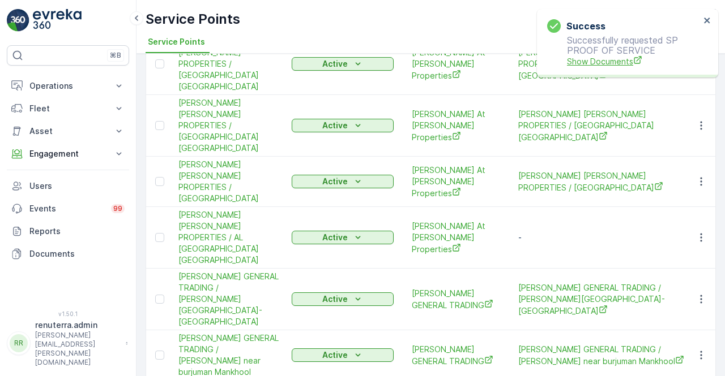
click at [599, 60] on span "Show Documents" at bounding box center [633, 61] width 133 height 12
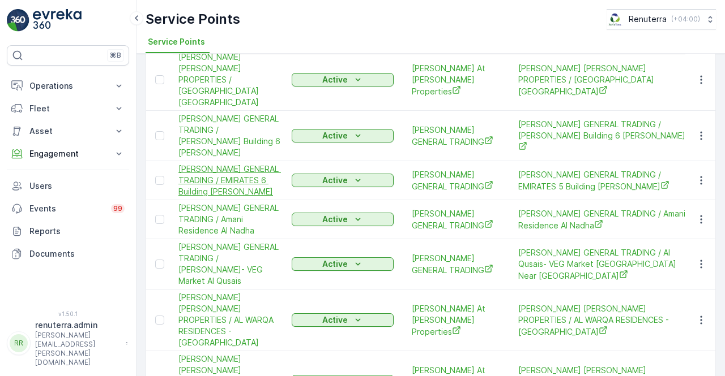
scroll to position [566, 0]
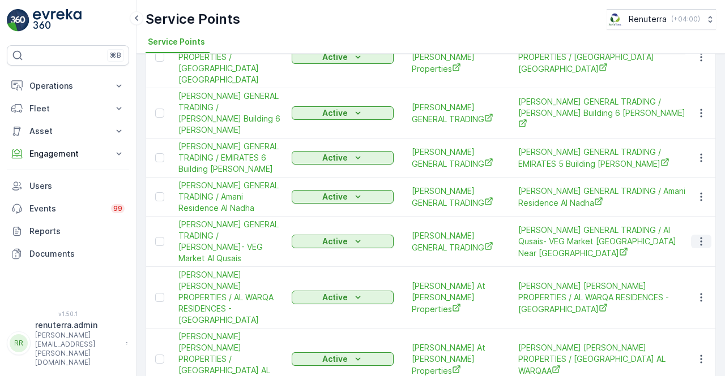
click at [696, 236] on icon "button" at bounding box center [700, 241] width 11 height 11
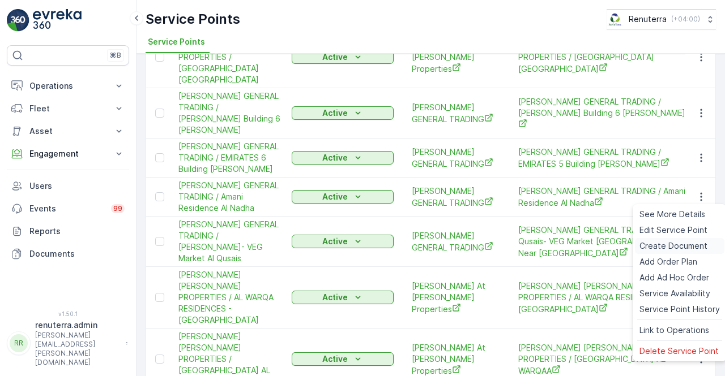
click at [672, 246] on span "Create Document" at bounding box center [673, 246] width 68 height 11
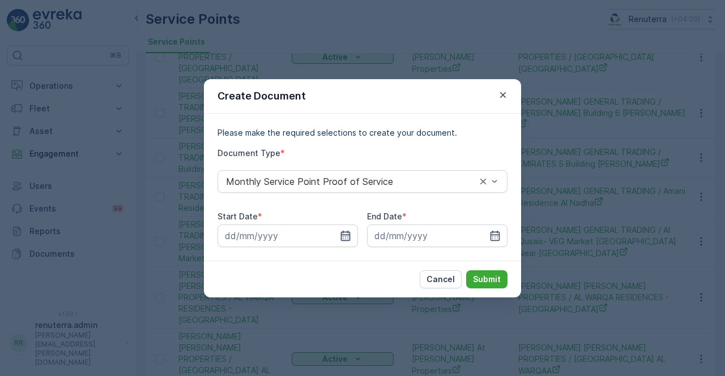
click at [345, 232] on icon "button" at bounding box center [346, 235] width 10 height 10
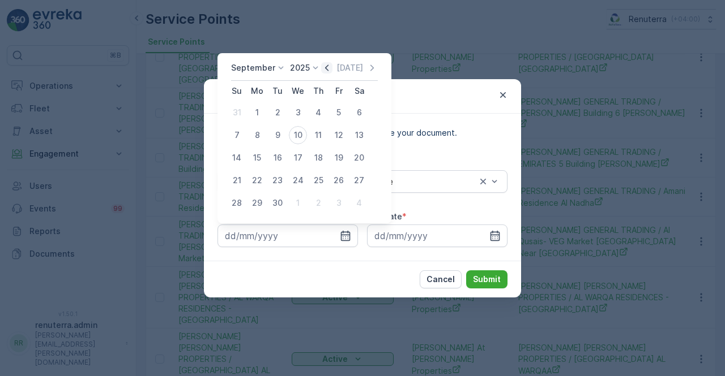
click at [323, 70] on icon "button" at bounding box center [326, 67] width 11 height 11
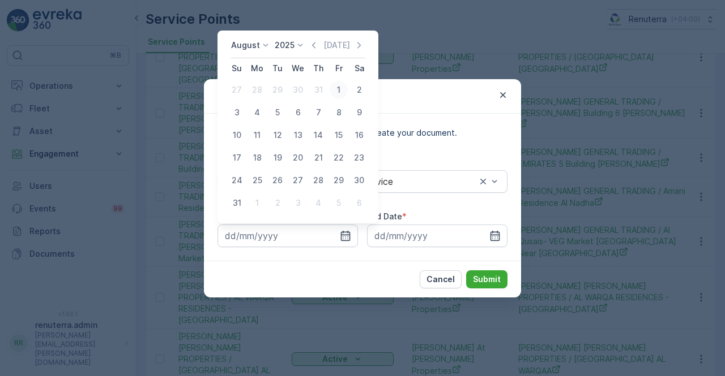
click at [337, 91] on div "1" at bounding box center [338, 90] width 18 height 18
type input "01.08.2025"
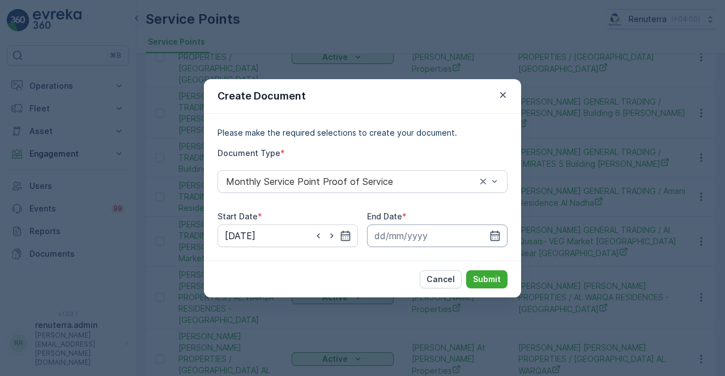
click at [486, 230] on input at bounding box center [437, 236] width 140 height 23
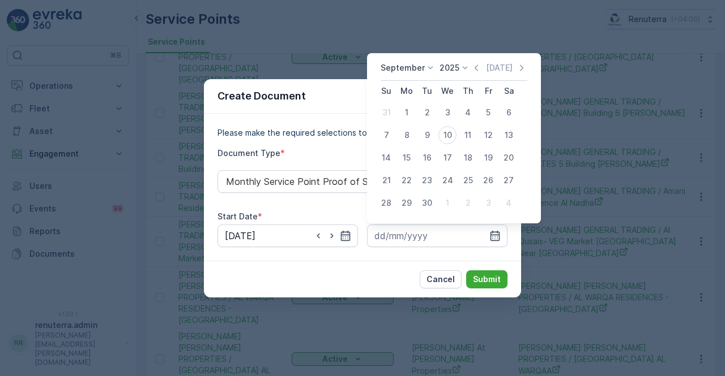
click at [473, 62] on div "September 2025 Today Su Mo Tu We Th Fr Sa 31 1 2 3 4 5 6 7 8 9 10 11 12 13 14 1…" at bounding box center [454, 138] width 174 height 170
drag, startPoint x: 474, startPoint y: 70, endPoint x: 468, endPoint y: 74, distance: 8.2
click at [474, 70] on icon "button" at bounding box center [475, 67] width 11 height 11
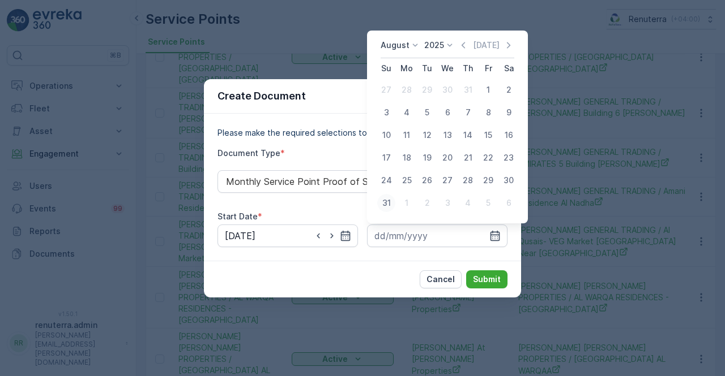
click at [387, 204] on div "31" at bounding box center [386, 203] width 18 height 18
type input "31.08.2025"
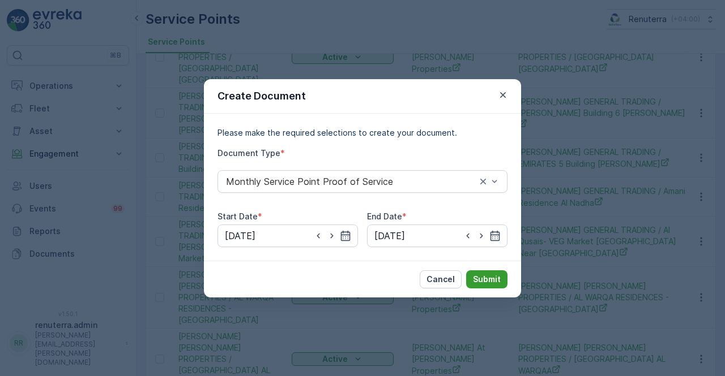
click at [498, 274] on p "Submit" at bounding box center [487, 279] width 28 height 11
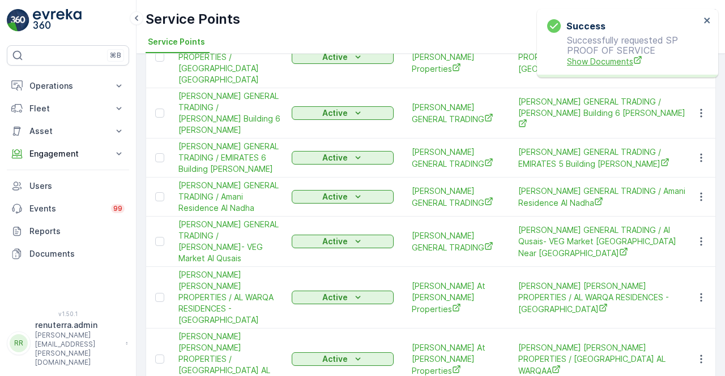
click at [623, 62] on span "Show Documents" at bounding box center [633, 61] width 133 height 12
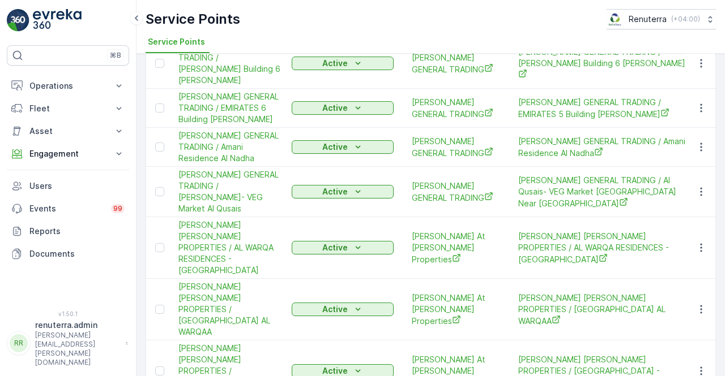
scroll to position [599, 0]
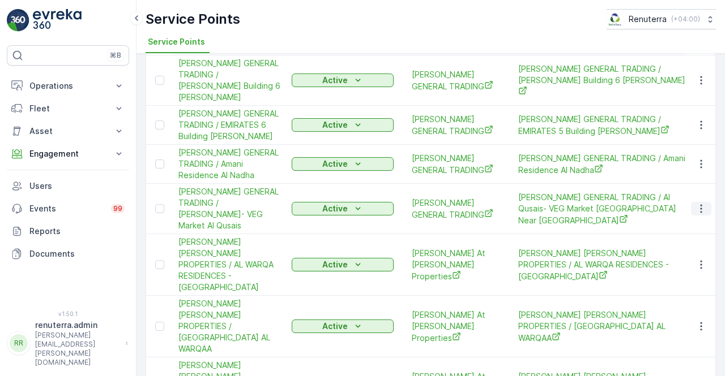
click at [697, 203] on icon "button" at bounding box center [700, 208] width 11 height 11
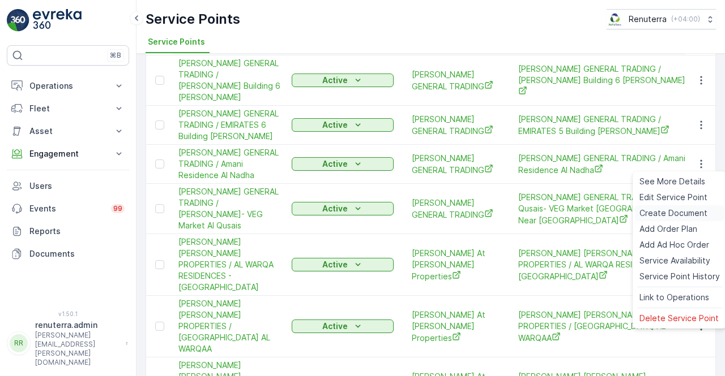
click at [665, 212] on span "Create Document" at bounding box center [673, 213] width 68 height 11
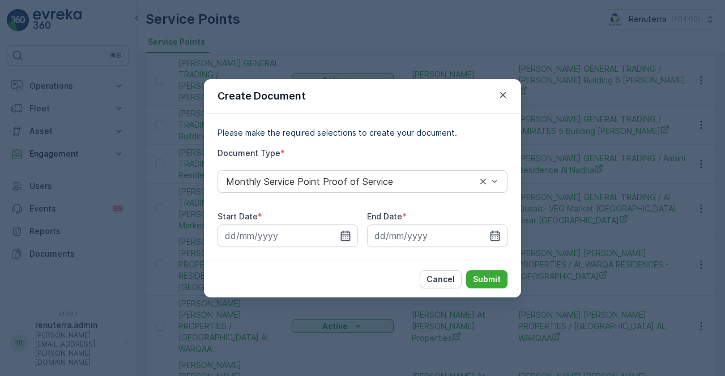
click at [346, 231] on icon "button" at bounding box center [345, 235] width 11 height 11
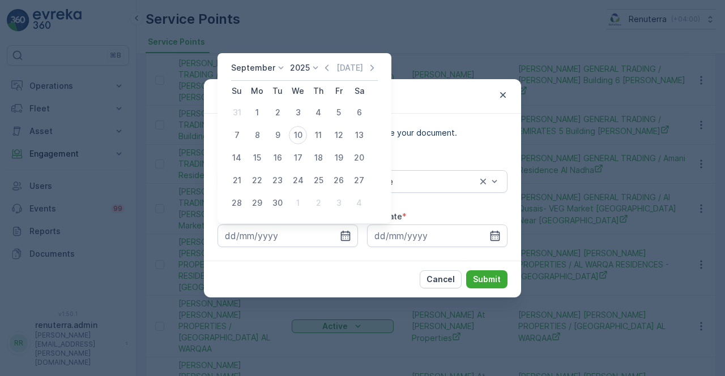
drag, startPoint x: 323, startPoint y: 68, endPoint x: 331, endPoint y: 78, distance: 12.5
click at [323, 67] on icon "button" at bounding box center [326, 67] width 11 height 11
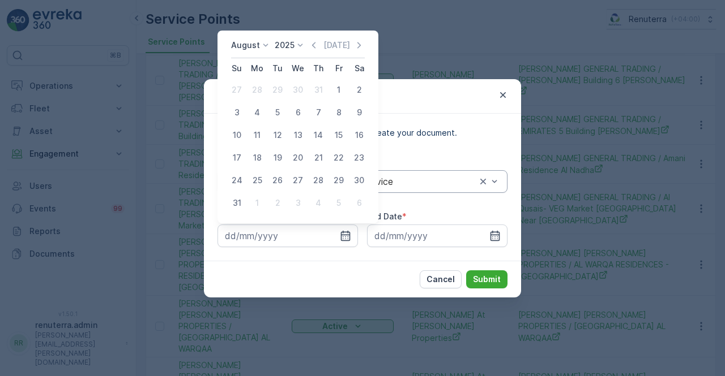
drag, startPoint x: 340, startPoint y: 93, endPoint x: 392, endPoint y: 172, distance: 93.9
click at [340, 93] on div "1" at bounding box center [338, 90] width 18 height 18
type input "01.08.2025"
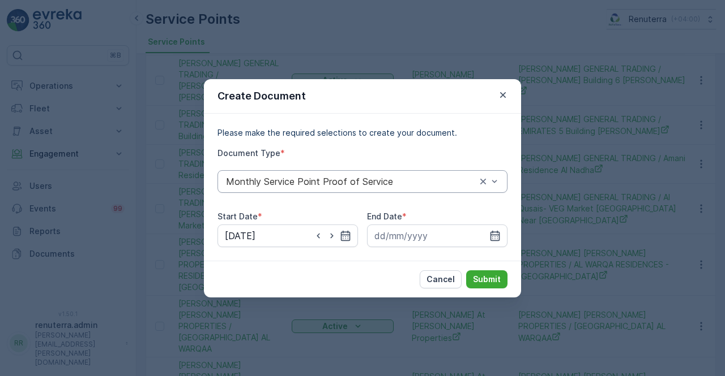
drag, startPoint x: 497, startPoint y: 233, endPoint x: 487, endPoint y: 192, distance: 41.9
click at [496, 229] on div at bounding box center [437, 236] width 140 height 23
click at [486, 238] on input at bounding box center [437, 236] width 140 height 23
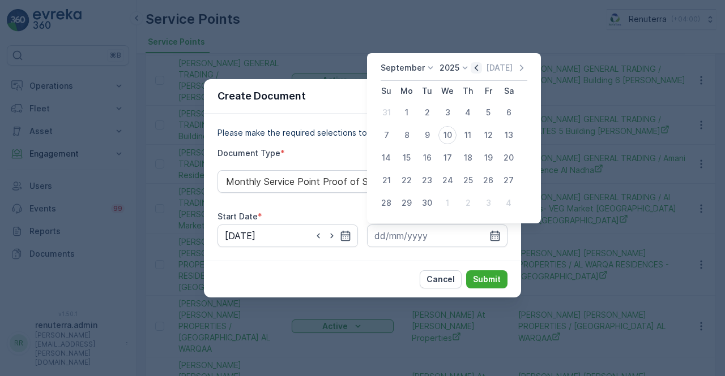
drag, startPoint x: 472, startPoint y: 66, endPoint x: 471, endPoint y: 74, distance: 8.0
click at [472, 67] on icon "button" at bounding box center [475, 67] width 11 height 11
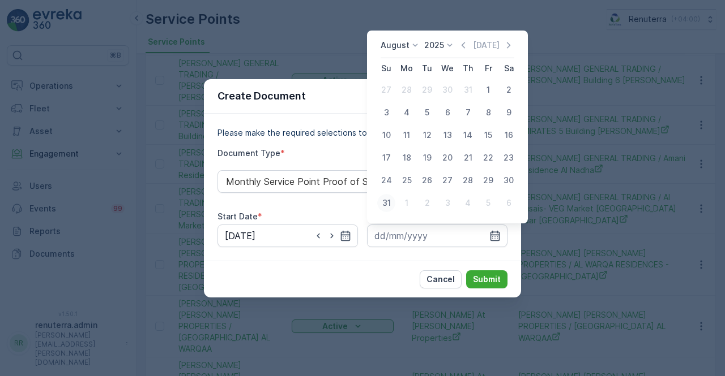
click at [390, 207] on div "31" at bounding box center [386, 203] width 18 height 18
type input "31.08.2025"
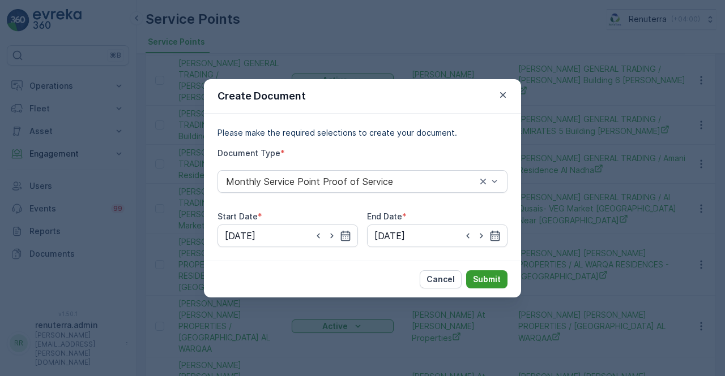
click at [479, 281] on p "Submit" at bounding box center [487, 279] width 28 height 11
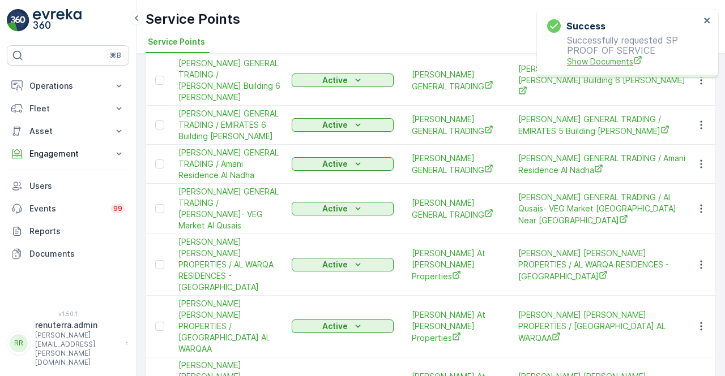
click at [590, 62] on span "Show Documents" at bounding box center [633, 61] width 133 height 12
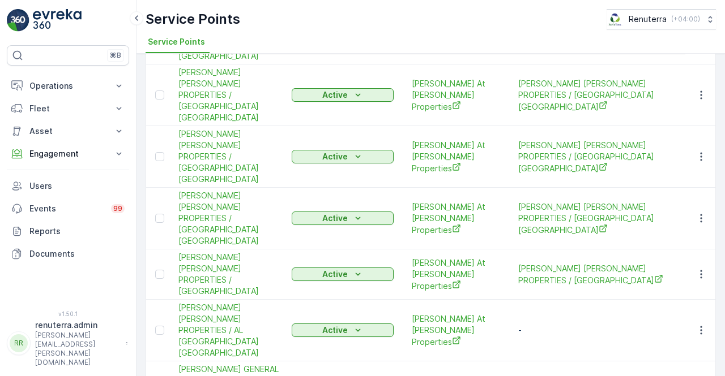
scroll to position [1075, 0]
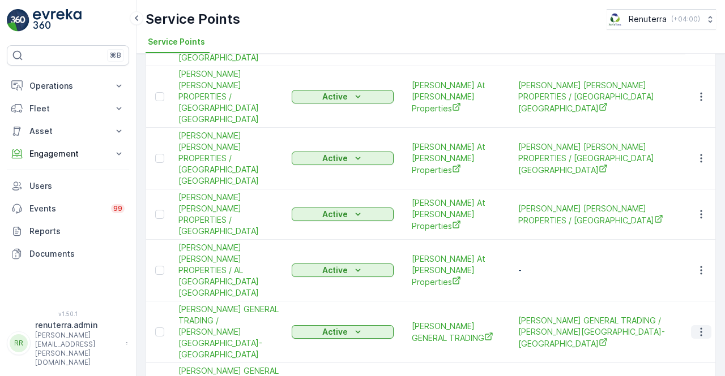
click at [696, 327] on icon "button" at bounding box center [700, 332] width 11 height 11
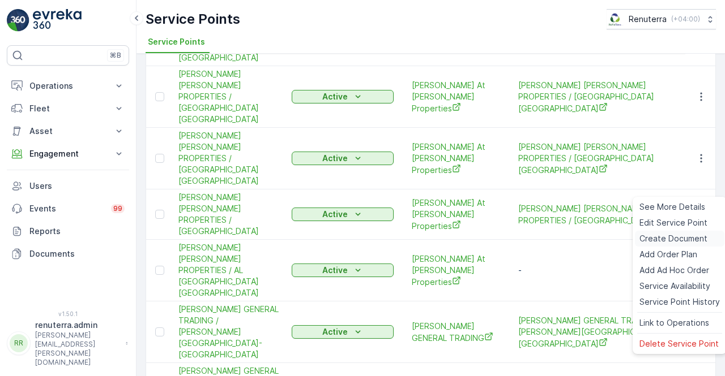
click at [662, 238] on span "Create Document" at bounding box center [673, 238] width 68 height 11
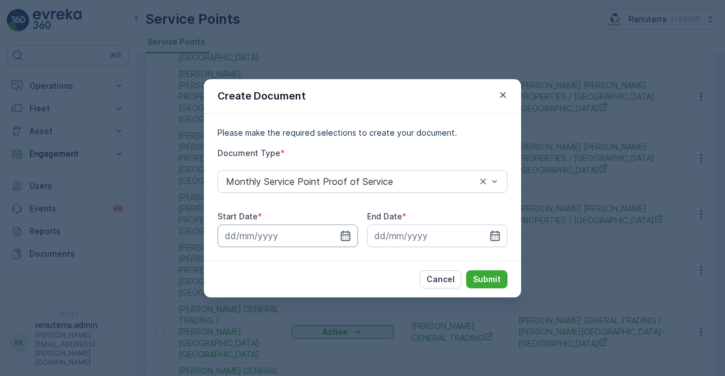
drag, startPoint x: 343, startPoint y: 234, endPoint x: 346, endPoint y: 225, distance: 9.7
click at [342, 233] on icon "button" at bounding box center [345, 235] width 11 height 11
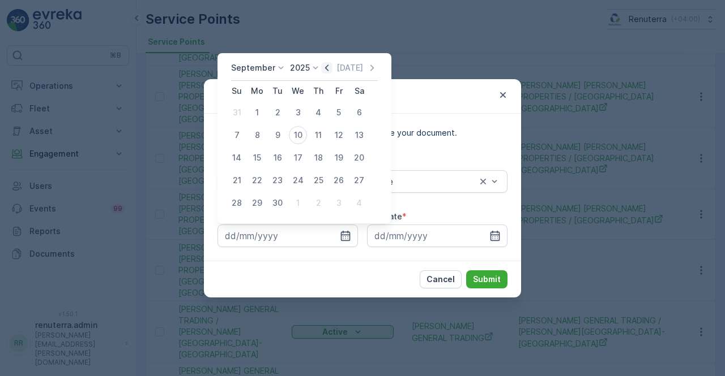
click at [327, 67] on icon "button" at bounding box center [326, 67] width 11 height 11
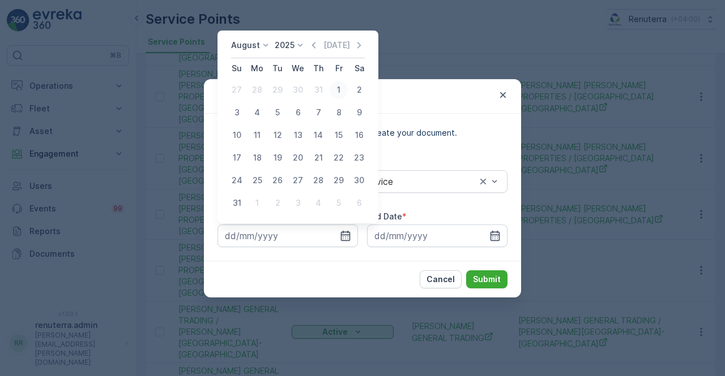
click at [341, 97] on div "1" at bounding box center [338, 90] width 18 height 18
type input "01.08.2025"
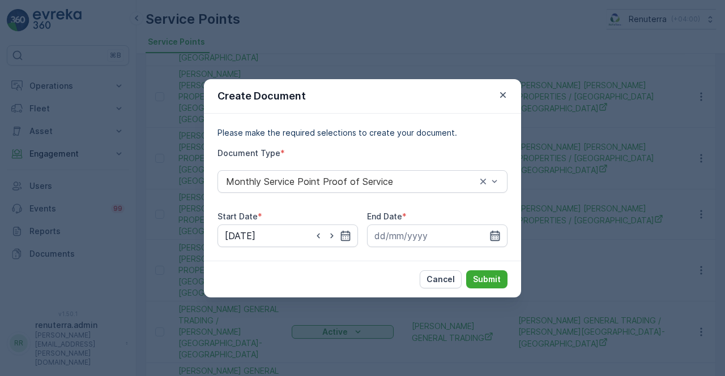
drag, startPoint x: 495, startPoint y: 240, endPoint x: 498, endPoint y: 234, distance: 6.3
click at [496, 238] on icon "button" at bounding box center [494, 235] width 11 height 11
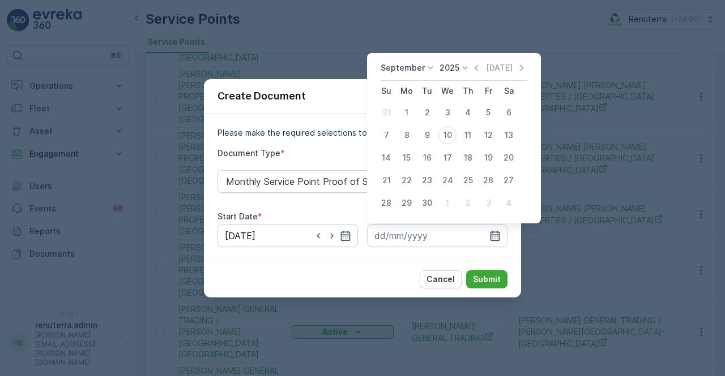
drag, startPoint x: 473, startPoint y: 68, endPoint x: 471, endPoint y: 74, distance: 6.6
click at [474, 68] on icon "button" at bounding box center [475, 68] width 3 height 6
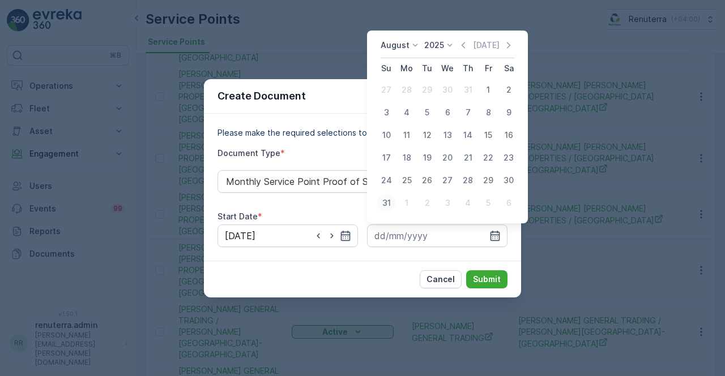
click at [387, 202] on div "31" at bounding box center [386, 203] width 18 height 18
type input "31.08.2025"
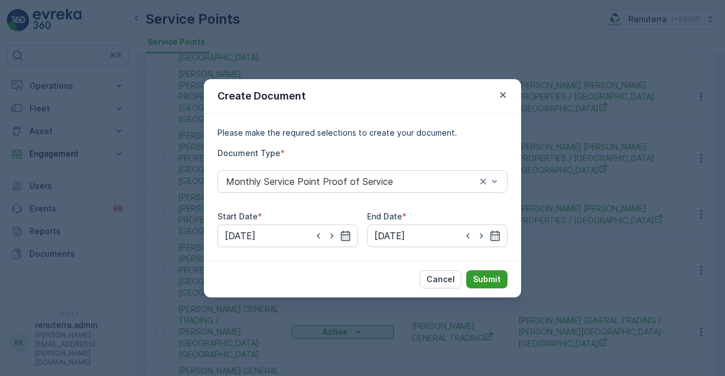
click at [494, 278] on p "Submit" at bounding box center [487, 279] width 28 height 11
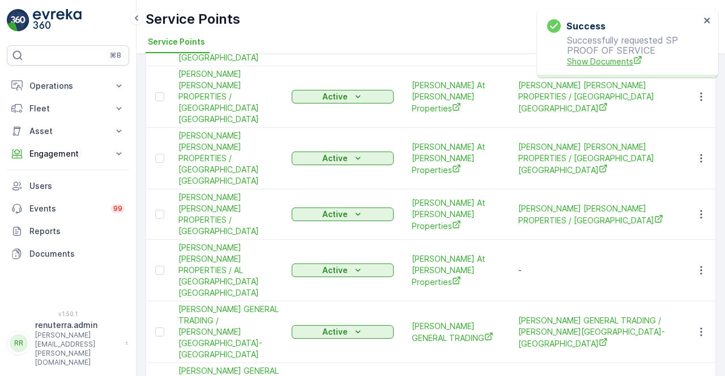
drag, startPoint x: 608, startPoint y: 50, endPoint x: 603, endPoint y: 56, distance: 7.2
click at [605, 54] on p "Successfully requested SP PROOF OF SERVICE Show Documents" at bounding box center [623, 51] width 153 height 32
click at [603, 56] on span "Show Documents" at bounding box center [633, 61] width 133 height 12
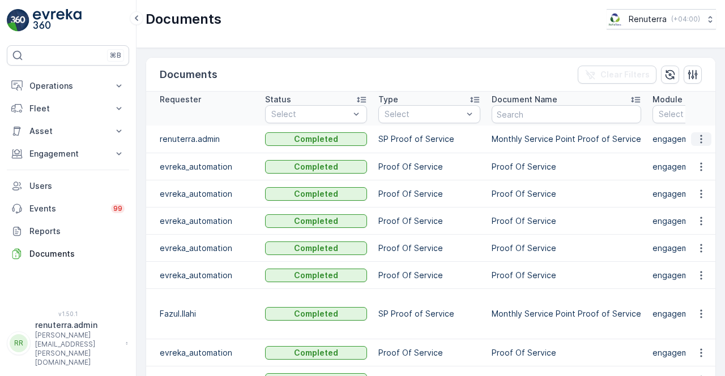
drag, startPoint x: 695, startPoint y: 138, endPoint x: 690, endPoint y: 144, distance: 8.5
click at [695, 139] on icon "button" at bounding box center [700, 139] width 11 height 11
click at [688, 157] on span "See Details" at bounding box center [698, 154] width 44 height 11
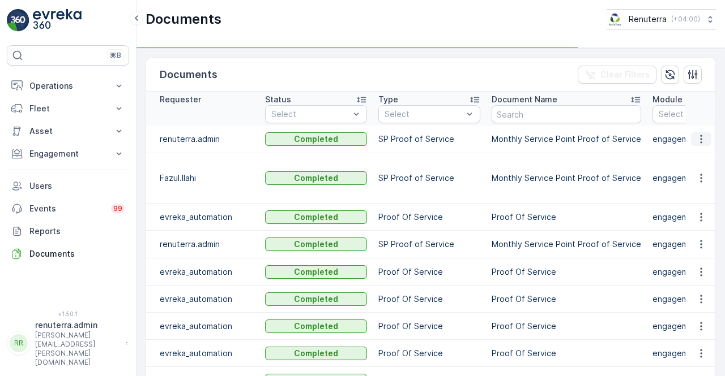
click at [697, 136] on icon "button" at bounding box center [700, 139] width 11 height 11
click at [697, 149] on td at bounding box center [700, 140] width 31 height 28
click at [702, 130] on td at bounding box center [700, 140] width 31 height 28
click at [698, 139] on icon "button" at bounding box center [700, 139] width 11 height 11
click at [700, 151] on span "See Details" at bounding box center [698, 154] width 44 height 11
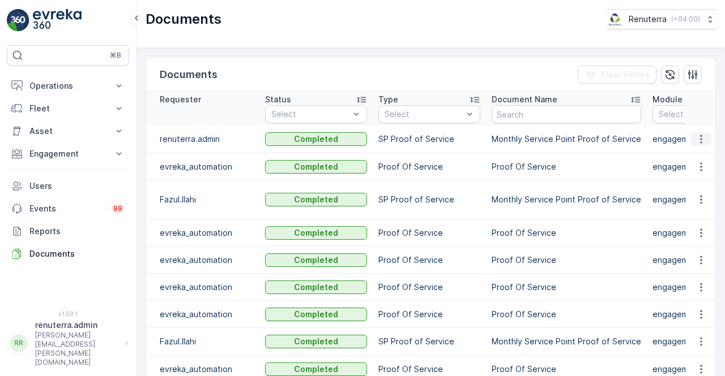
click at [691, 142] on button "button" at bounding box center [701, 139] width 20 height 14
click at [692, 156] on span "See Details" at bounding box center [698, 160] width 44 height 11
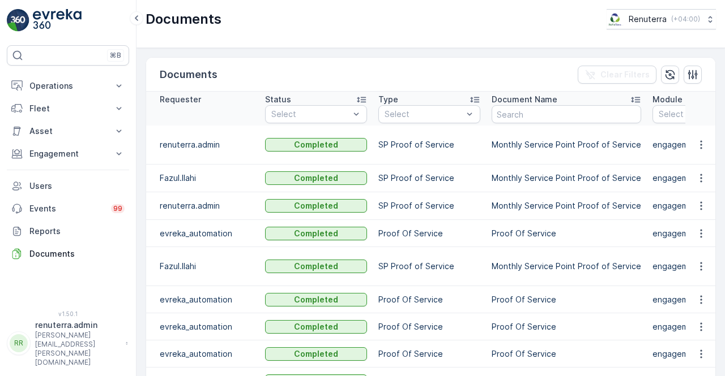
click at [693, 157] on td at bounding box center [700, 145] width 31 height 39
click at [695, 151] on icon "button" at bounding box center [700, 144] width 11 height 11
click at [689, 169] on span "See Details" at bounding box center [698, 166] width 44 height 11
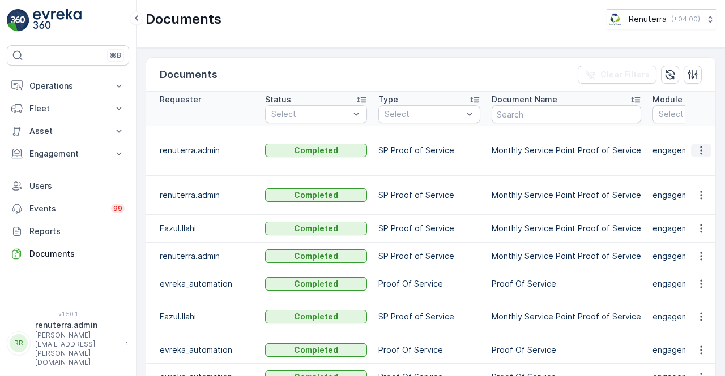
click at [704, 150] on icon "button" at bounding box center [700, 150] width 11 height 11
click at [697, 161] on span "See Details" at bounding box center [698, 166] width 44 height 11
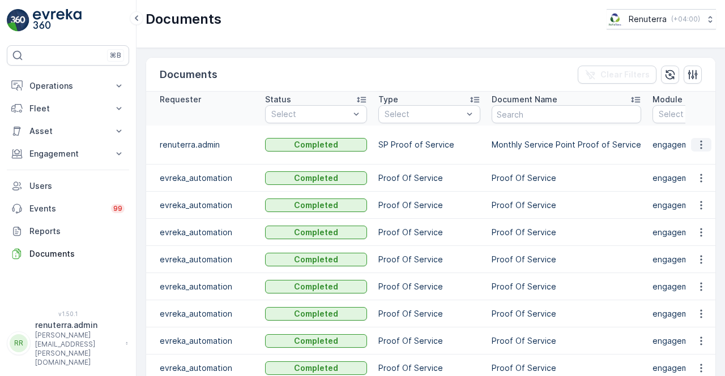
click at [697, 151] on icon "button" at bounding box center [700, 144] width 11 height 11
click at [696, 162] on span "See Details" at bounding box center [698, 166] width 44 height 11
click at [558, 234] on td "Proof Of Service" at bounding box center [566, 232] width 161 height 27
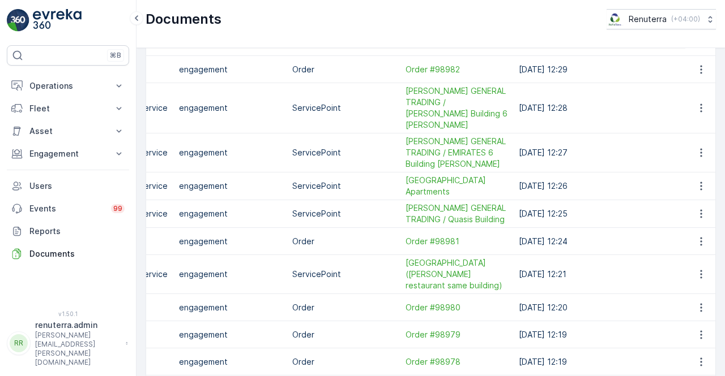
scroll to position [283, 0]
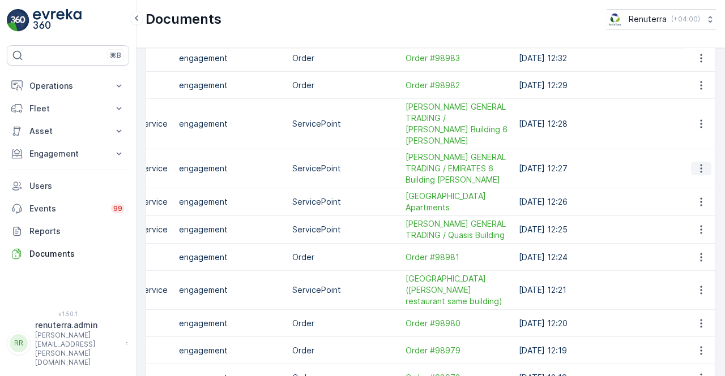
click at [696, 174] on icon "button" at bounding box center [700, 168] width 11 height 11
click at [676, 205] on span "See Details" at bounding box center [698, 201] width 44 height 11
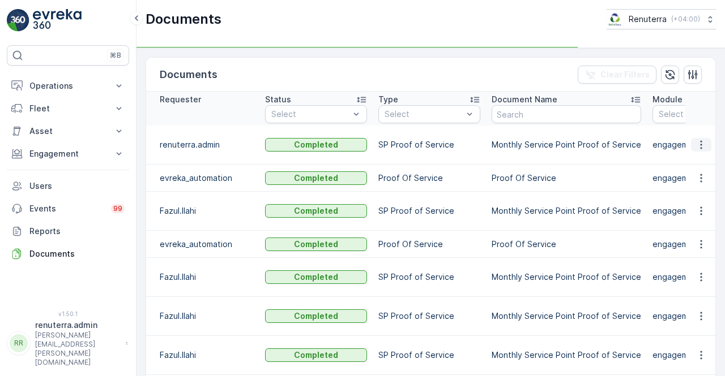
click at [703, 150] on icon "button" at bounding box center [700, 144] width 11 height 11
click at [697, 165] on td at bounding box center [700, 145] width 31 height 39
click at [700, 149] on icon "button" at bounding box center [700, 144] width 11 height 11
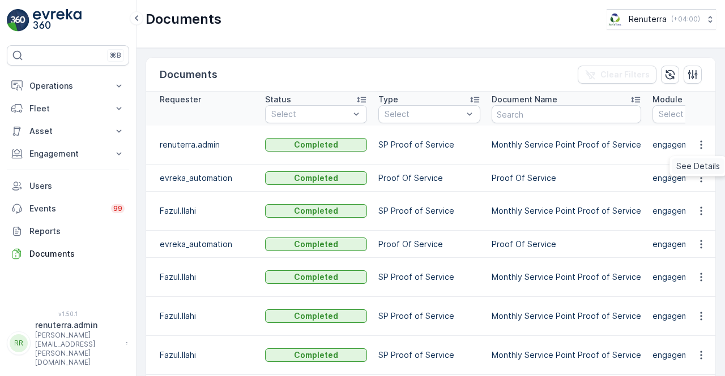
click at [701, 165] on span "See Details" at bounding box center [698, 166] width 44 height 11
click at [463, 184] on p "Proof Of Service" at bounding box center [429, 178] width 102 height 11
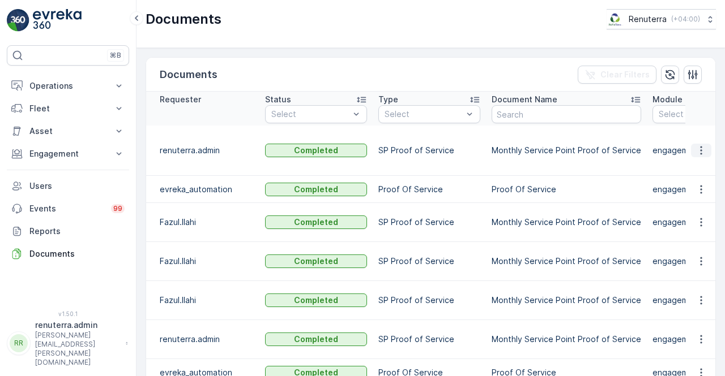
click at [697, 149] on icon "button" at bounding box center [700, 150] width 11 height 11
click at [687, 161] on span "See Details" at bounding box center [698, 166] width 44 height 11
click at [699, 148] on icon "button" at bounding box center [700, 150] width 11 height 11
click at [698, 164] on span "See Details" at bounding box center [698, 166] width 44 height 11
click at [671, 166] on td "engagement" at bounding box center [702, 151] width 113 height 50
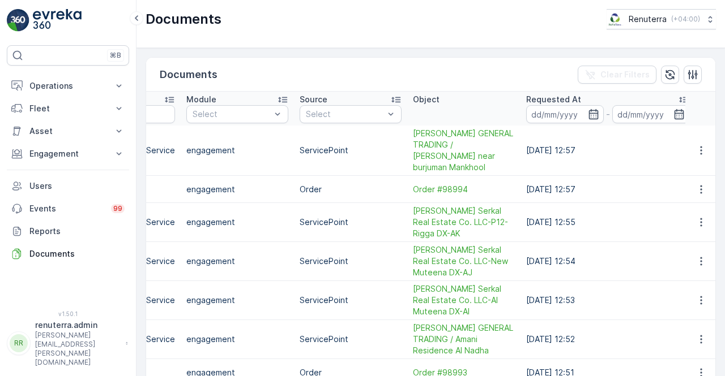
scroll to position [0, 473]
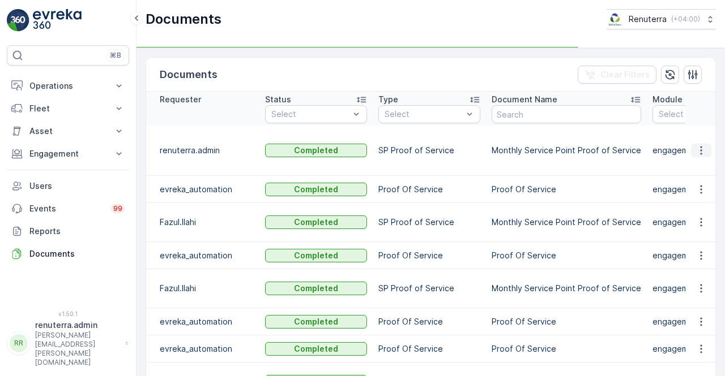
click at [698, 152] on icon "button" at bounding box center [700, 150] width 11 height 11
click at [700, 169] on span "See Details" at bounding box center [698, 166] width 44 height 11
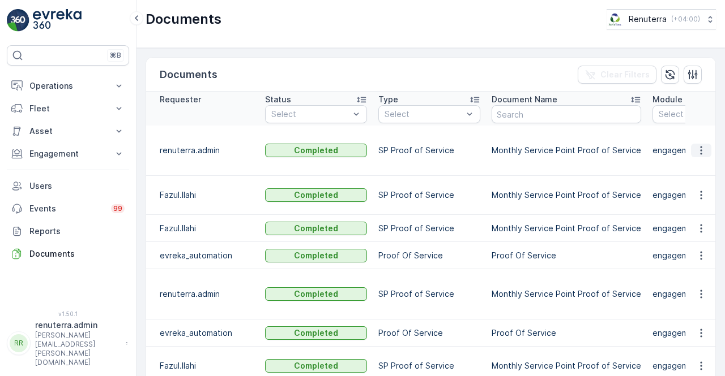
click at [697, 148] on icon "button" at bounding box center [700, 150] width 11 height 11
click at [696, 160] on div "See Details" at bounding box center [697, 166] width 53 height 16
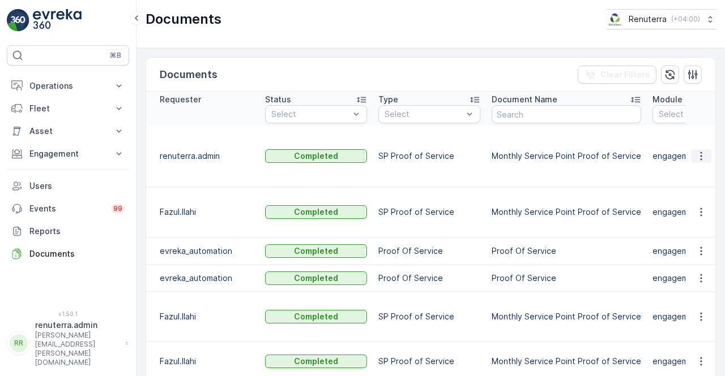
drag, startPoint x: 707, startPoint y: 152, endPoint x: 698, endPoint y: 152, distance: 8.5
click at [704, 152] on button "button" at bounding box center [701, 156] width 20 height 14
click at [682, 174] on div "See Details" at bounding box center [697, 166] width 53 height 16
